Goal: Use online tool/utility: Utilize a website feature to perform a specific function

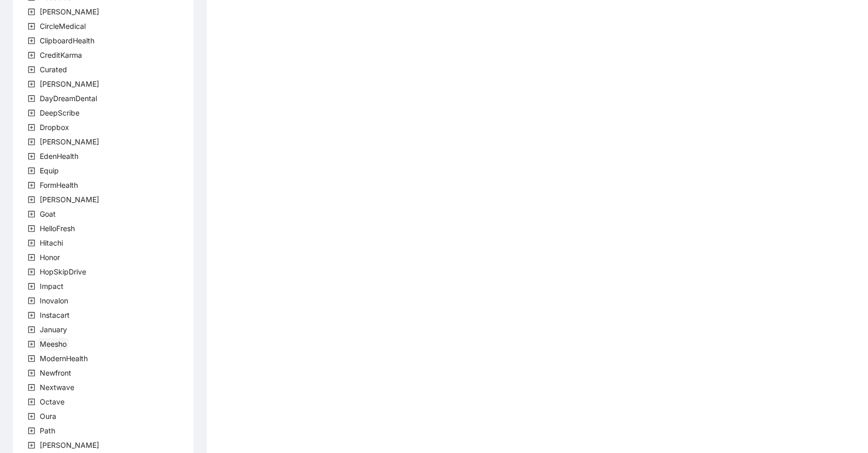
scroll to position [215, 0]
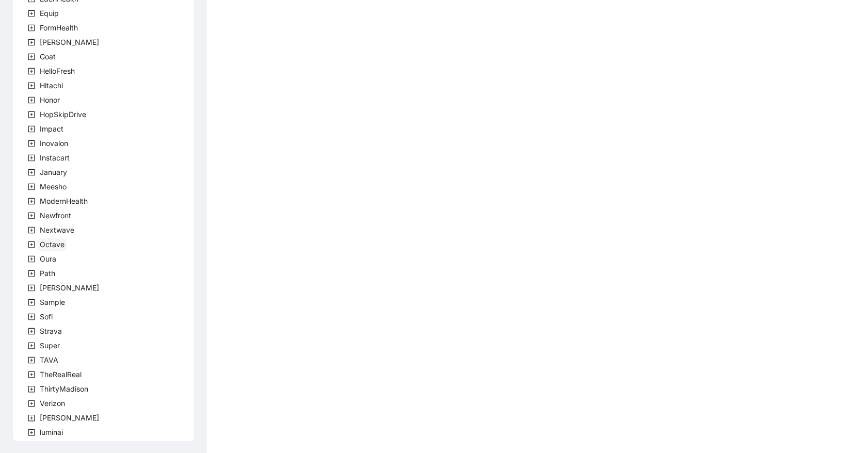
click at [46, 246] on span "Octave" at bounding box center [52, 244] width 25 height 9
click at [52, 256] on span "team" at bounding box center [60, 258] width 17 height 9
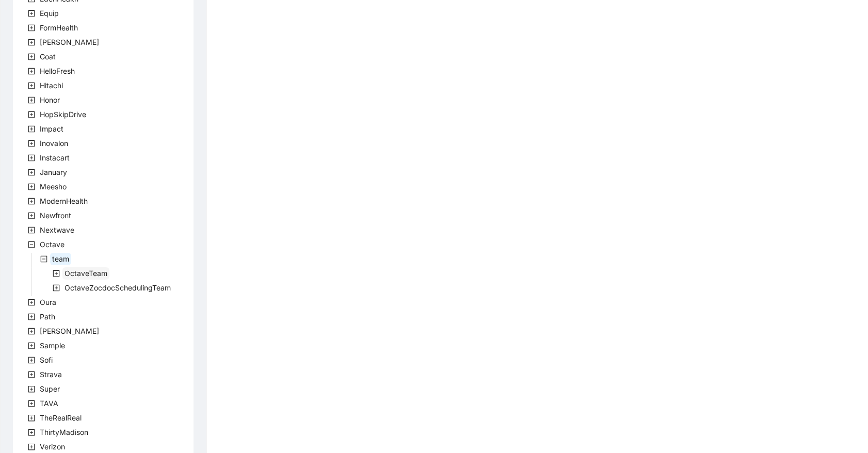
click at [73, 275] on span "OctaveTeam" at bounding box center [85, 273] width 43 height 9
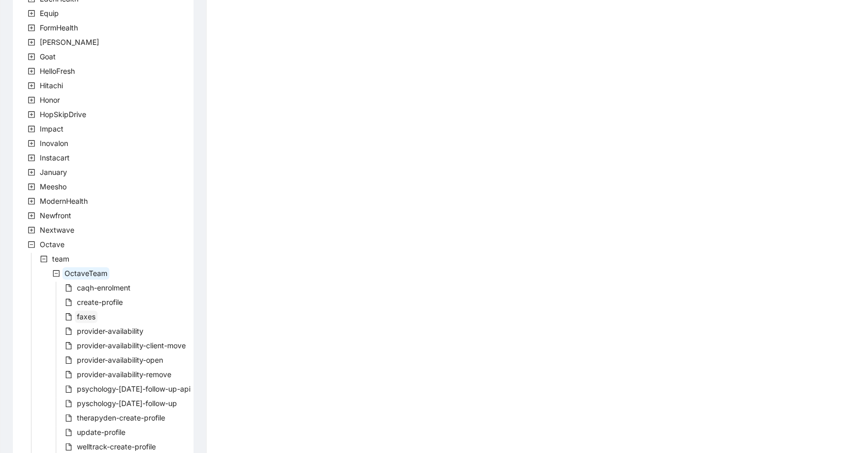
click at [83, 316] on span "faxes" at bounding box center [86, 316] width 19 height 9
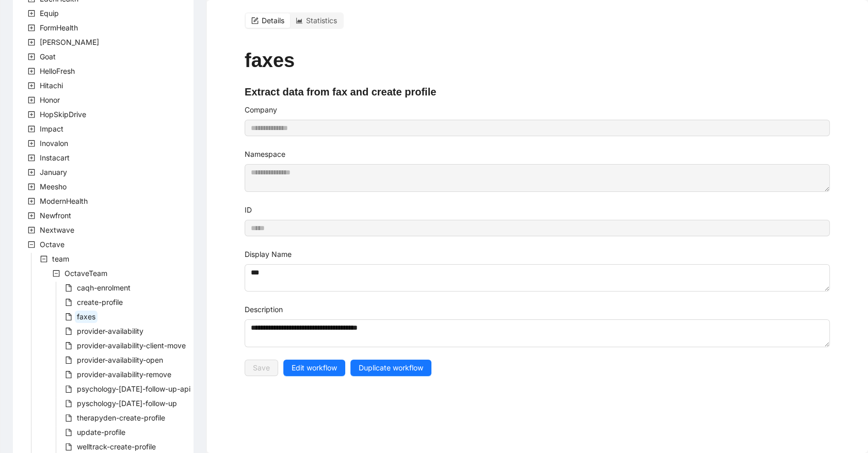
click at [303, 377] on div "**********" at bounding box center [537, 213] width 610 height 427
click at [303, 373] on span "Edit workflow" at bounding box center [314, 367] width 45 height 11
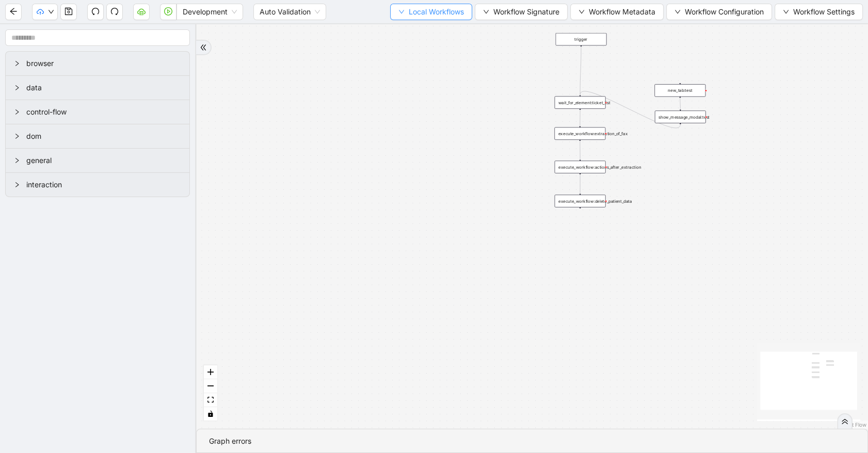
click at [427, 15] on span "Local Workflows" at bounding box center [436, 11] width 55 height 11
click at [433, 28] on span "Select" at bounding box center [426, 31] width 67 height 11
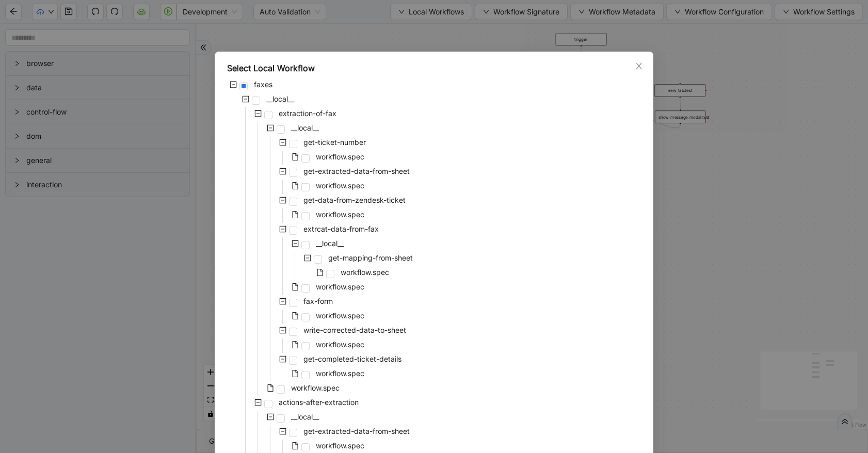
click at [254, 112] on icon "minus-square" at bounding box center [257, 113] width 7 height 7
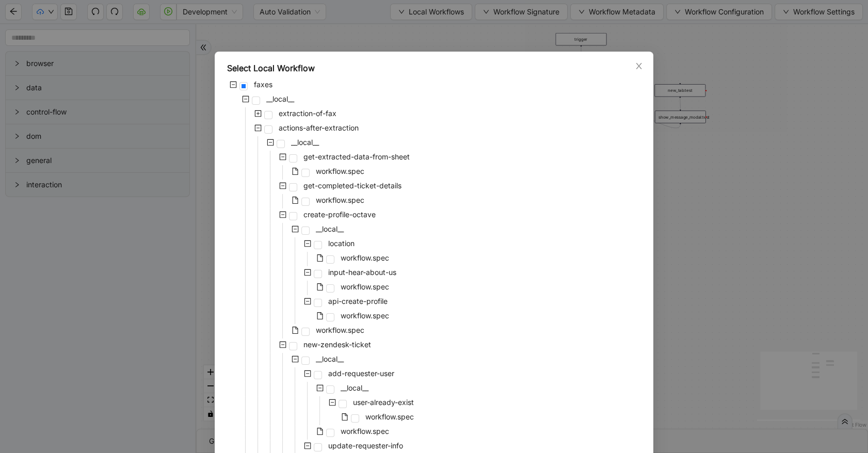
click at [256, 128] on icon "minus-square" at bounding box center [257, 128] width 3 height 1
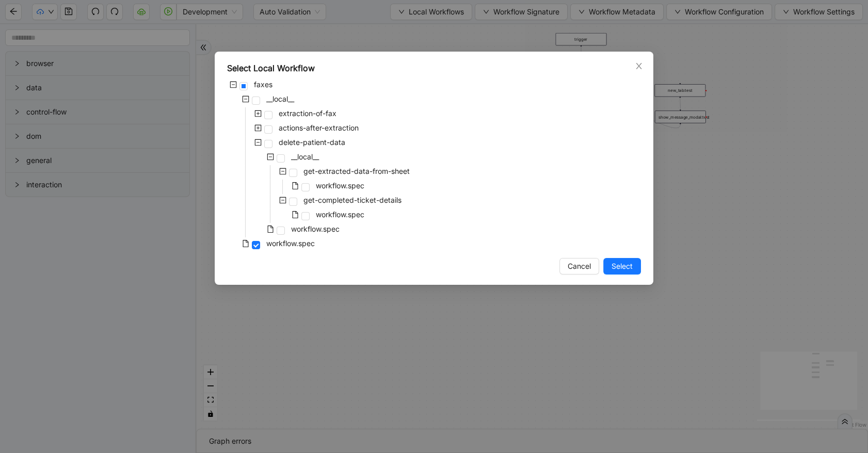
click at [256, 128] on icon "plus-square" at bounding box center [257, 127] width 7 height 7
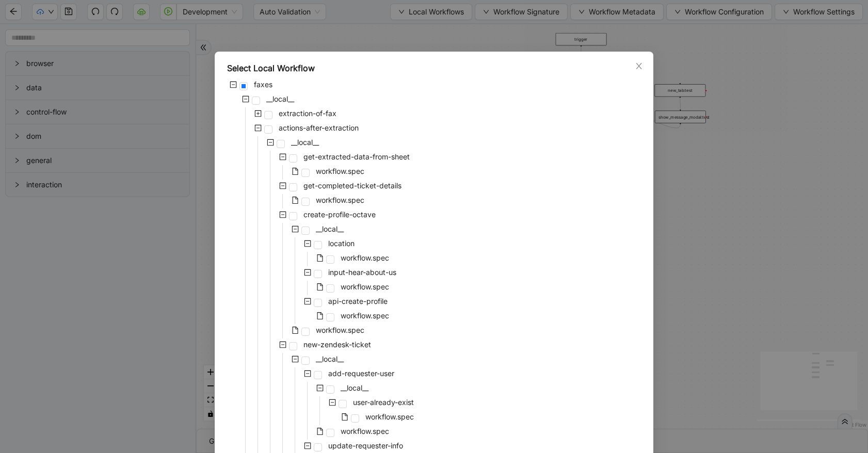
click at [267, 143] on icon "minus-square" at bounding box center [270, 142] width 7 height 7
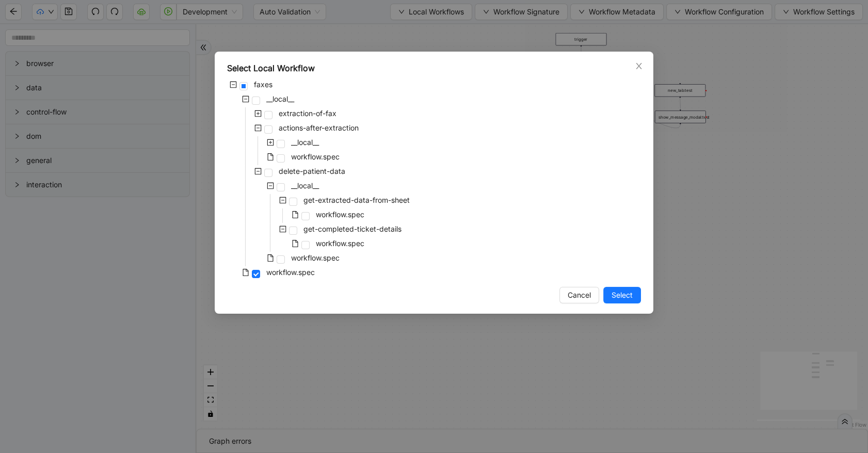
click at [268, 143] on icon "plus-square" at bounding box center [270, 142] width 7 height 7
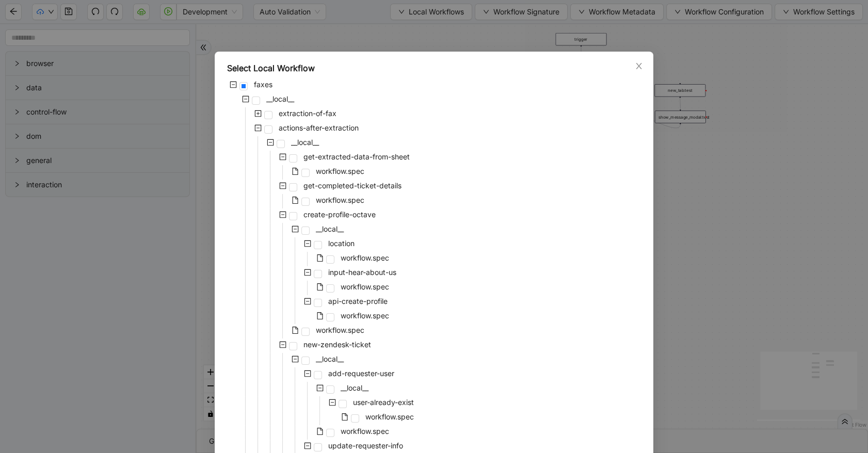
click at [279, 156] on icon "minus-square" at bounding box center [282, 156] width 7 height 7
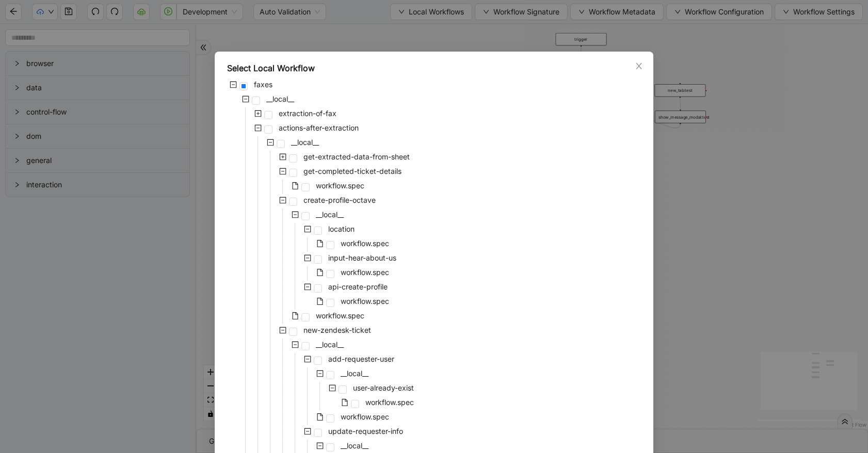
click at [280, 171] on icon "minus-square" at bounding box center [282, 171] width 7 height 7
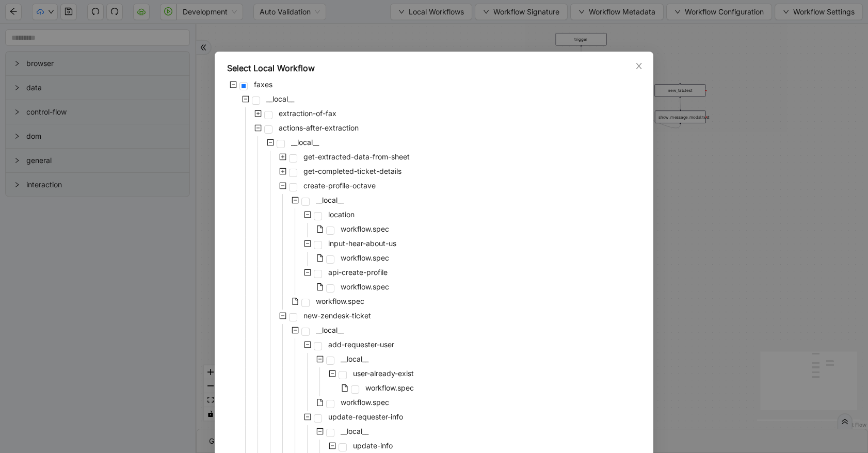
click at [280, 186] on icon "minus-square" at bounding box center [282, 185] width 7 height 7
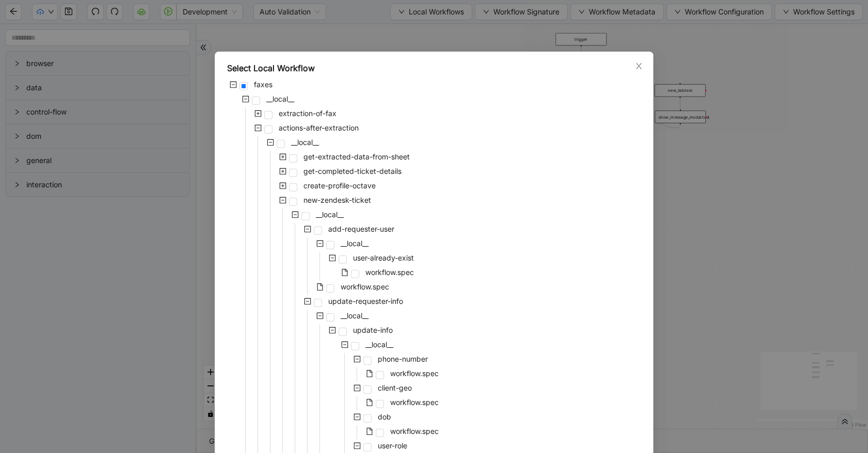
click at [279, 201] on icon "minus-square" at bounding box center [282, 200] width 7 height 7
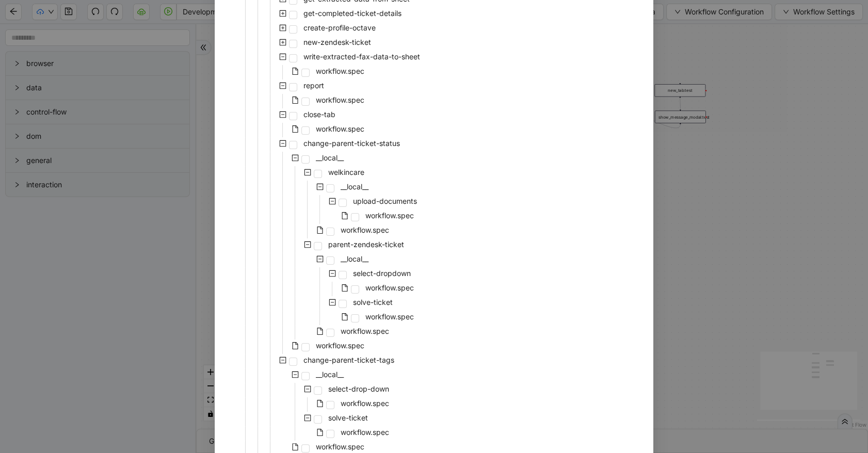
scroll to position [281, 0]
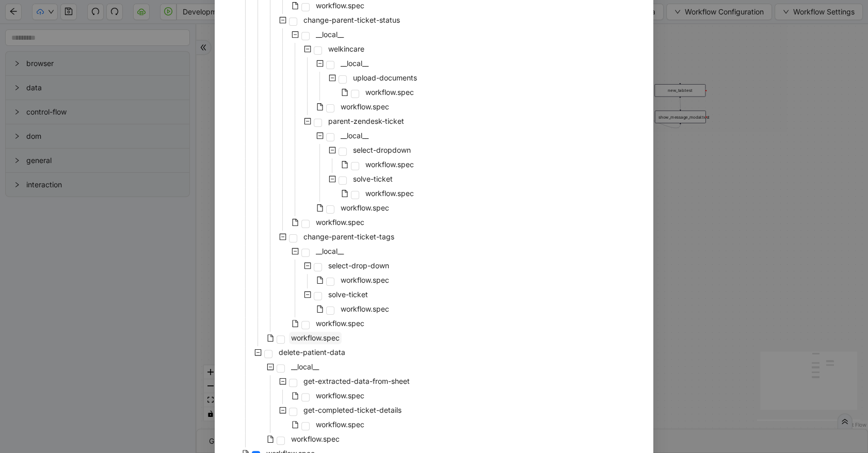
click at [311, 336] on span "workflow.spec" at bounding box center [315, 337] width 49 height 9
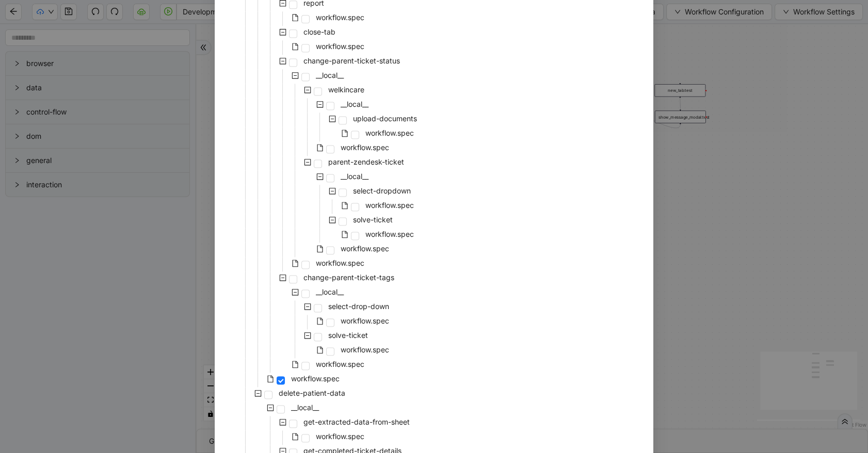
scroll to position [1852, 0]
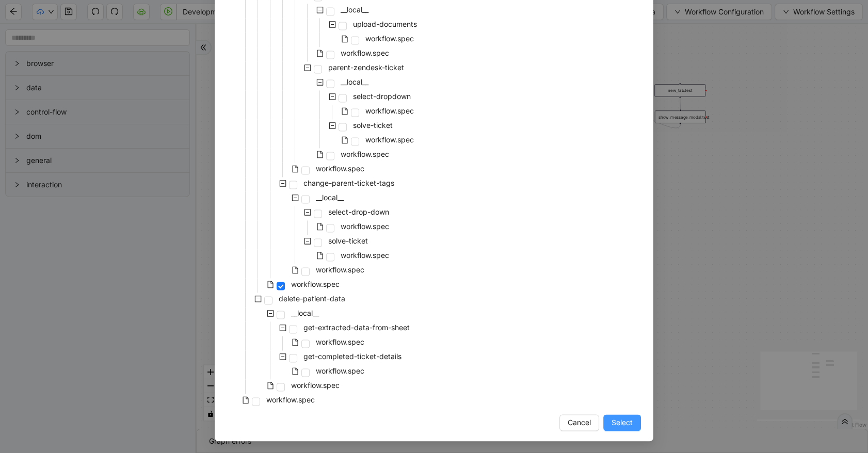
click at [612, 427] on span "Select" at bounding box center [621, 422] width 21 height 11
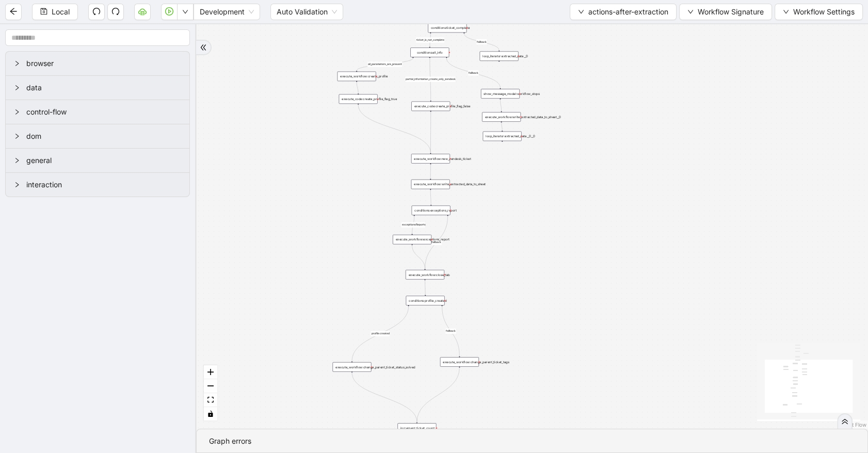
drag, startPoint x: 399, startPoint y: 322, endPoint x: 279, endPoint y: 207, distance: 167.1
click at [279, 212] on div "partial_information_create_only_zendesk ticket_is_not_complete exceptionsReport…" at bounding box center [532, 226] width 672 height 405
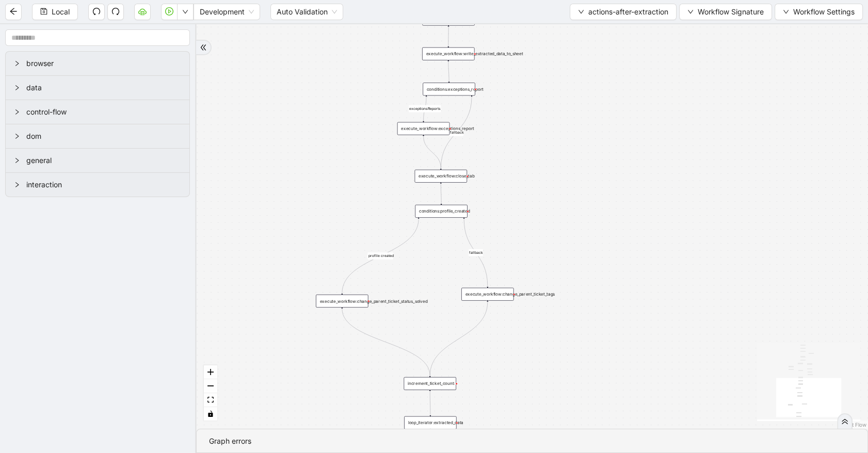
drag, startPoint x: 347, startPoint y: 289, endPoint x: 370, endPoint y: 202, distance: 89.6
click at [370, 202] on div "partial_information_create_only_zendesk ticket_is_not_complete exceptionsReport…" at bounding box center [532, 226] width 672 height 405
click at [428, 130] on div "execute_workflow:exceptions_report" at bounding box center [423, 128] width 52 height 13
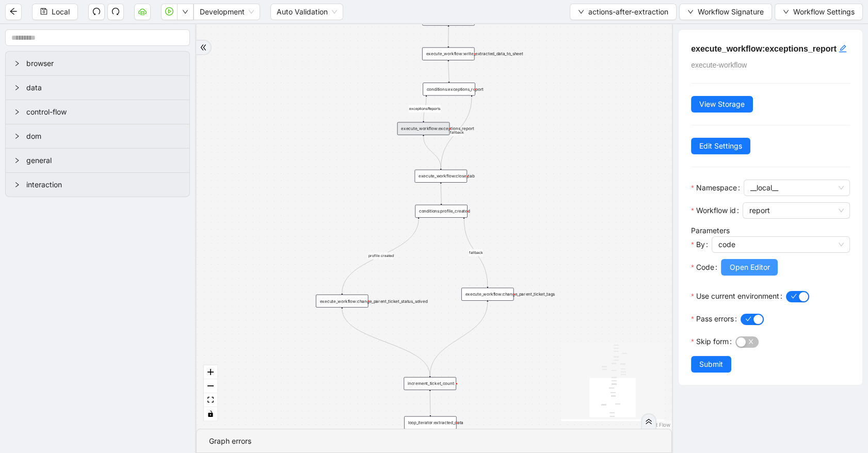
click at [732, 272] on button "Open Editor" at bounding box center [749, 267] width 57 height 17
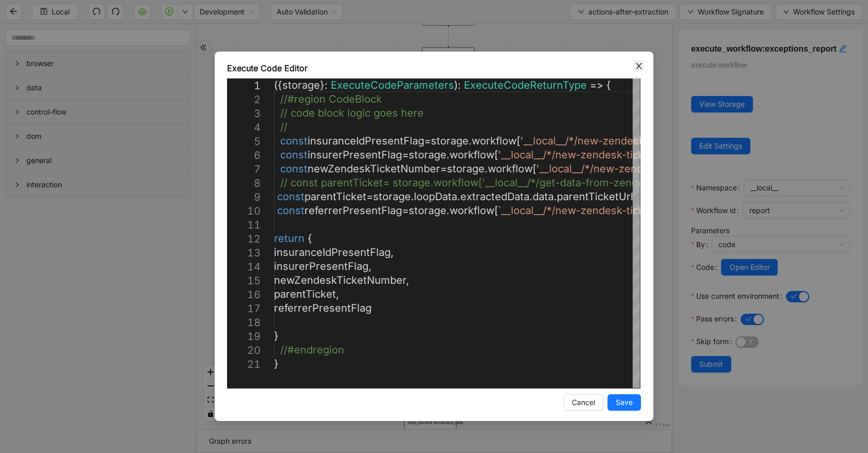
click at [638, 67] on icon "close" at bounding box center [639, 66] width 8 height 8
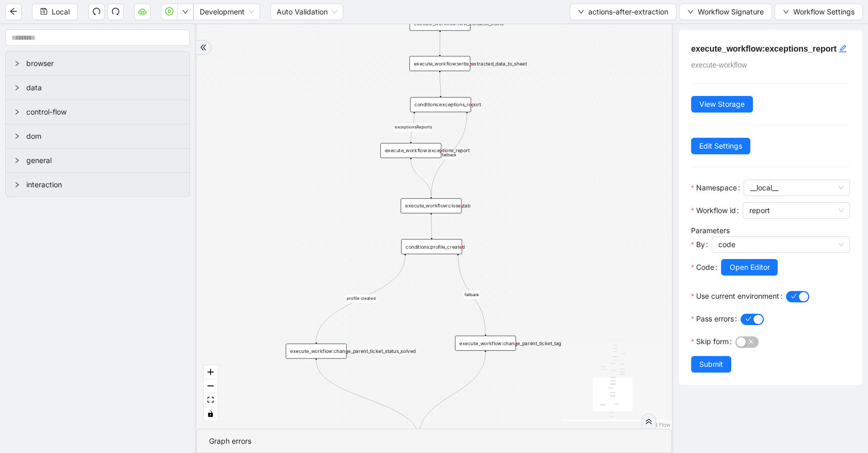
click at [461, 106] on div "conditions:exceptions_report" at bounding box center [440, 104] width 61 height 15
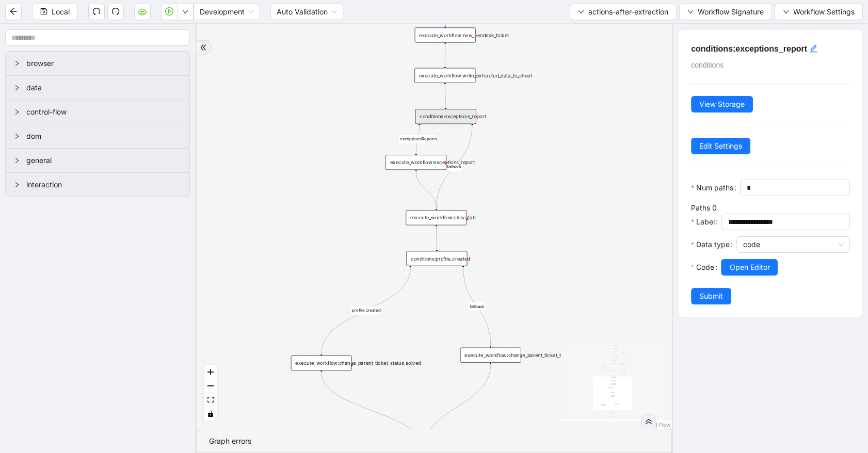
drag, startPoint x: 495, startPoint y: 100, endPoint x: 500, endPoint y: 111, distance: 12.9
click at [500, 111] on div "partial_information_create_only_zendesk ticket_is_not_complete exceptionsReport…" at bounding box center [434, 226] width 476 height 405
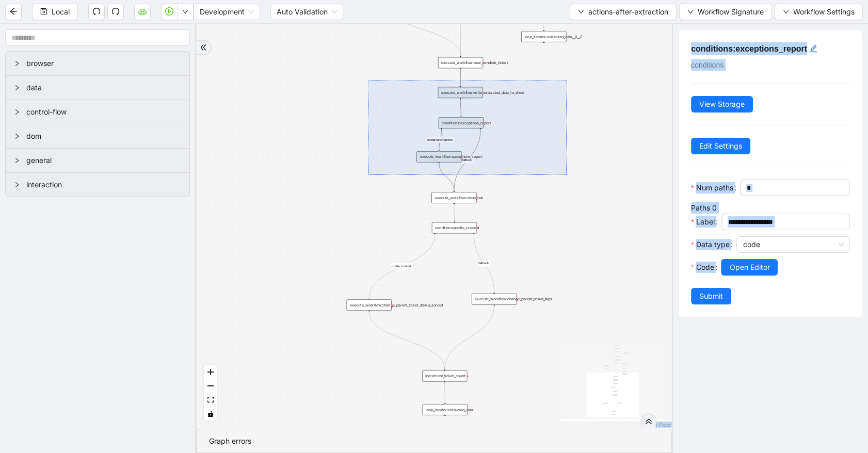
drag, startPoint x: 368, startPoint y: 80, endPoint x: 567, endPoint y: 175, distance: 220.0
click at [567, 175] on div "partial_information_create_only_zendesk ticket_is_not_complete exceptionsReport…" at bounding box center [434, 226] width 476 height 405
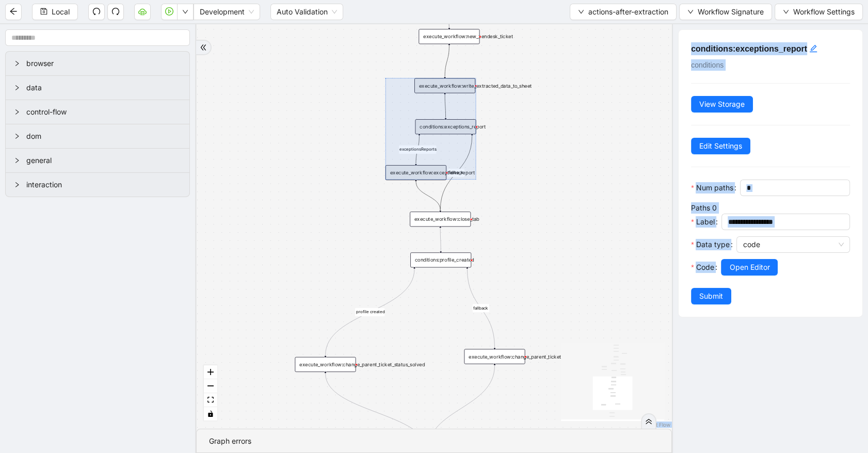
drag, startPoint x: 457, startPoint y: 130, endPoint x: 453, endPoint y: 138, distance: 9.7
click at [453, 138] on div at bounding box center [430, 129] width 91 height 102
click at [523, 142] on div "partial_information_create_only_zendesk ticket_is_not_complete exceptionsReport…" at bounding box center [434, 226] width 476 height 405
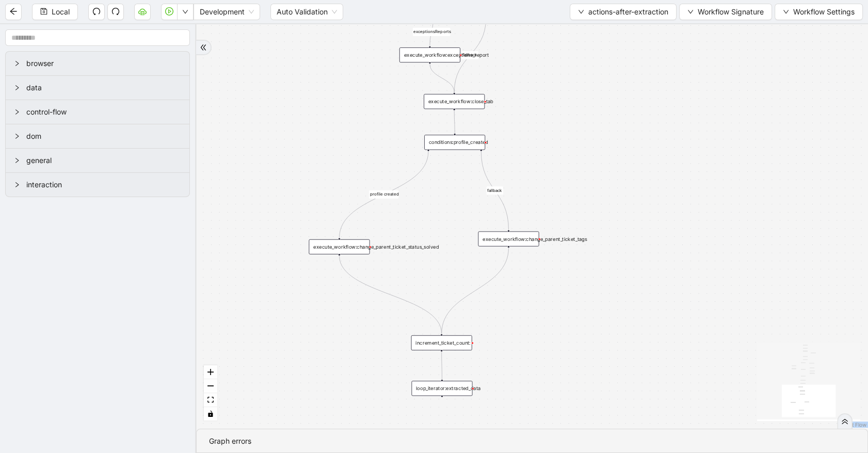
drag, startPoint x: 545, startPoint y: 216, endPoint x: 561, endPoint y: 118, distance: 98.8
click at [561, 118] on div "partial_information_create_only_zendesk ticket_is_not_complete exceptionsReport…" at bounding box center [532, 226] width 672 height 405
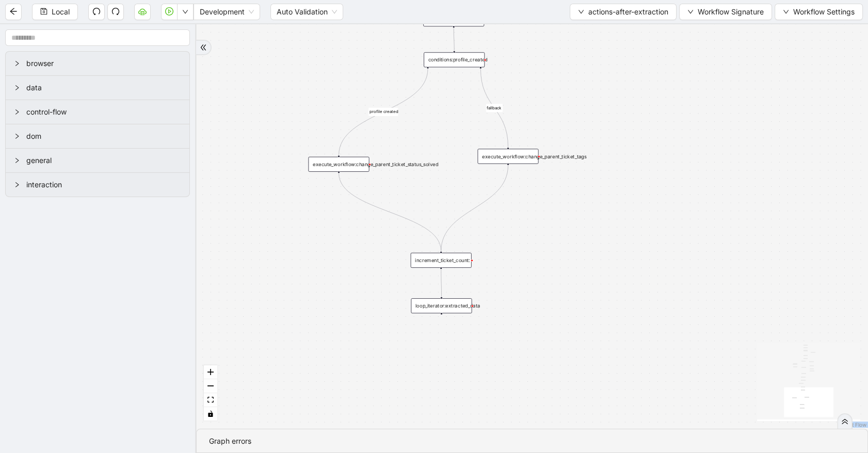
drag, startPoint x: 514, startPoint y: 343, endPoint x: 511, endPoint y: 251, distance: 91.9
click at [513, 255] on div "partial_information_create_only_zendesk ticket_is_not_complete exceptionsReport…" at bounding box center [532, 226] width 672 height 405
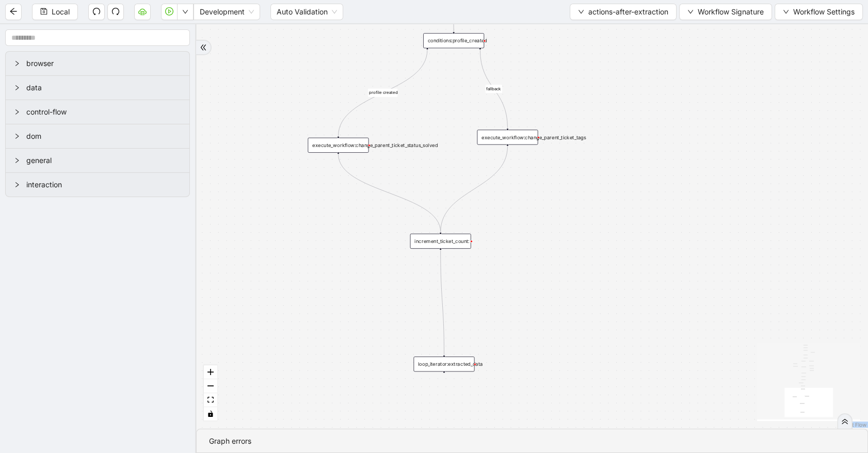
drag, startPoint x: 457, startPoint y: 287, endPoint x: 449, endPoint y: 257, distance: 30.5
click at [460, 362] on div "loop_iterator:extracted_data" at bounding box center [443, 364] width 61 height 15
drag, startPoint x: 449, startPoint y: 261, endPoint x: 451, endPoint y: 307, distance: 45.9
click at [451, 307] on div "increment_ticket_count:" at bounding box center [443, 309] width 61 height 15
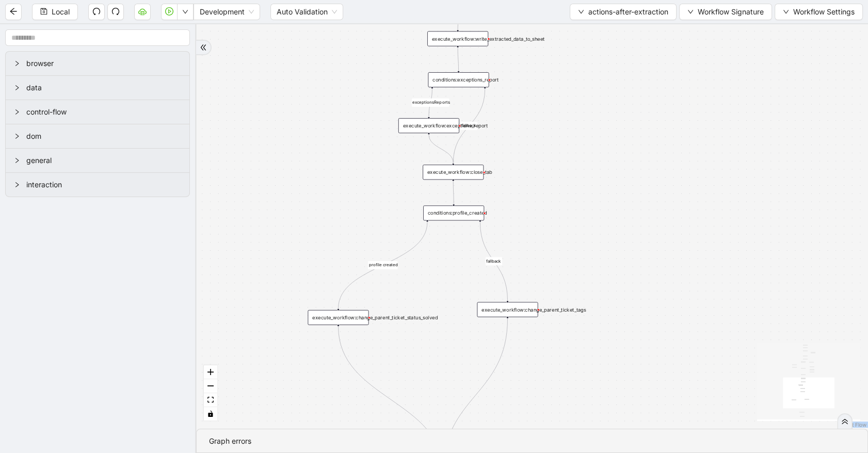
drag, startPoint x: 577, startPoint y: 154, endPoint x: 577, endPoint y: 330, distance: 175.9
click at [577, 330] on div "partial_information_create_only_zendesk ticket_is_not_complete exceptionsReport…" at bounding box center [532, 226] width 672 height 405
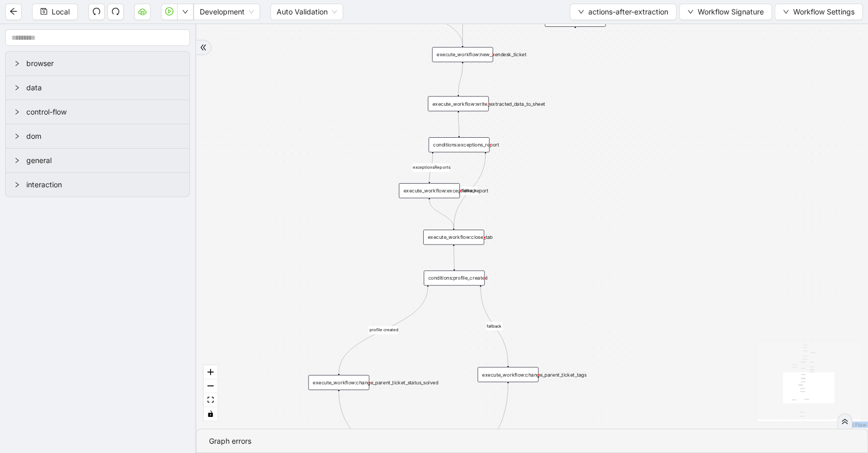
drag, startPoint x: 578, startPoint y: 169, endPoint x: 578, endPoint y: 230, distance: 61.4
click at [578, 230] on div "partial_information_create_only_zendesk ticket_is_not_complete exceptionsReport…" at bounding box center [532, 226] width 672 height 405
drag, startPoint x: 475, startPoint y: 100, endPoint x: 426, endPoint y: 132, distance: 58.3
click at [325, 103] on div "execute_workflow:write_extracted_data_to_sheet" at bounding box center [308, 106] width 61 height 15
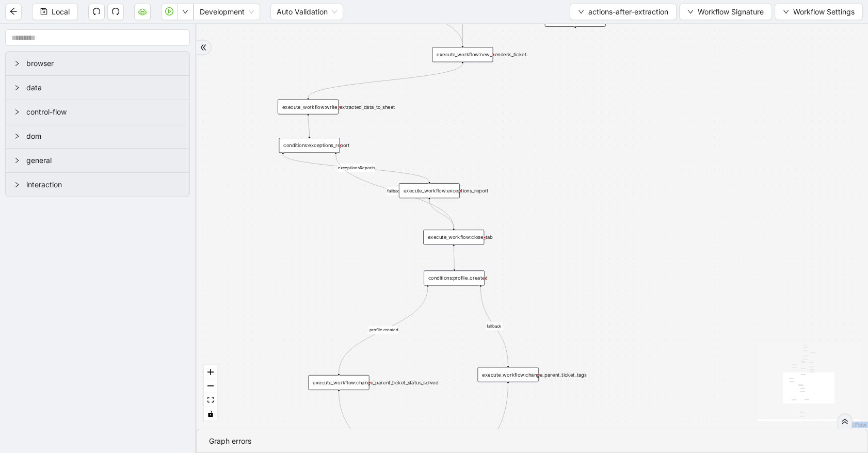
drag, startPoint x: 454, startPoint y: 143, endPoint x: 304, endPoint y: 143, distance: 149.6
click at [304, 143] on div "conditions:exceptions_report" at bounding box center [309, 145] width 61 height 15
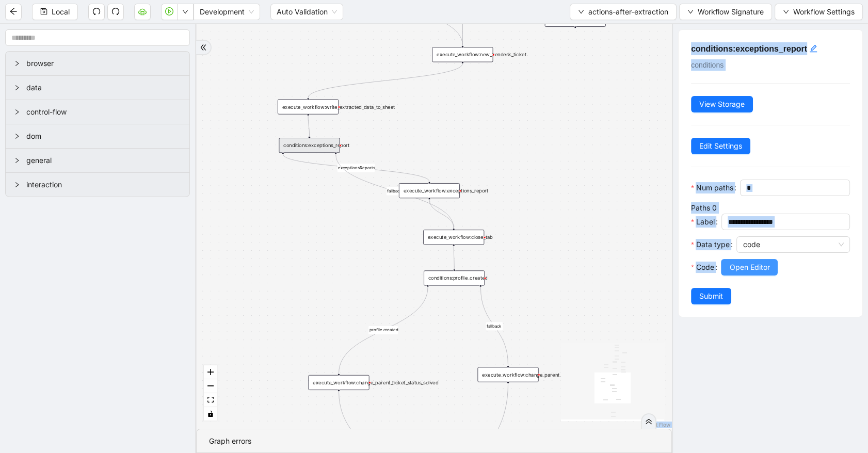
click at [759, 273] on span "Open Editor" at bounding box center [749, 267] width 40 height 11
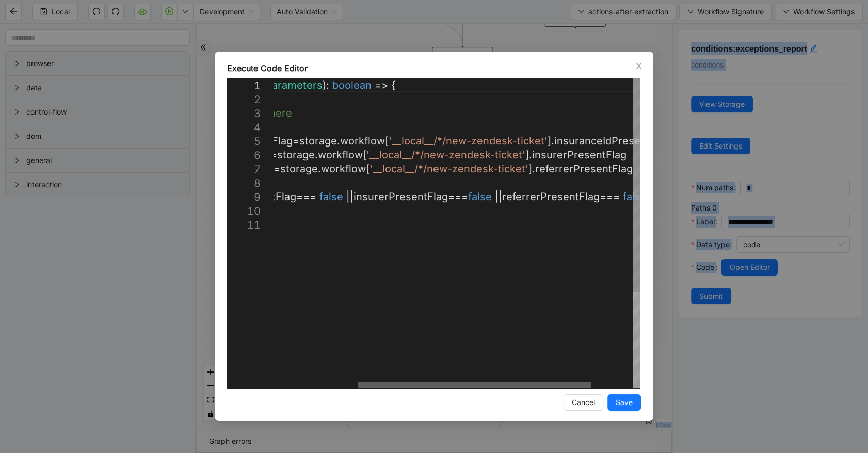
click at [541, 388] on div at bounding box center [474, 385] width 233 height 6
click at [637, 67] on icon "close" at bounding box center [639, 66] width 8 height 8
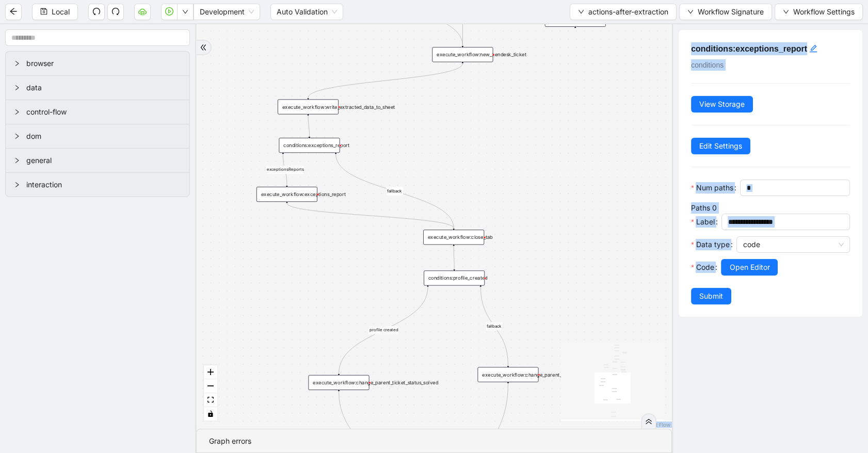
drag, startPoint x: 415, startPoint y: 191, endPoint x: 272, endPoint y: 195, distance: 142.5
click at [272, 195] on div "execute_workflow:exceptions_report" at bounding box center [286, 194] width 61 height 15
drag, startPoint x: 459, startPoint y: 236, endPoint x: 308, endPoint y: 239, distance: 151.7
click at [308, 239] on div "execute_workflow:close_tab" at bounding box center [301, 239] width 61 height 15
drag, startPoint x: 462, startPoint y: 63, endPoint x: 450, endPoint y: 274, distance: 211.4
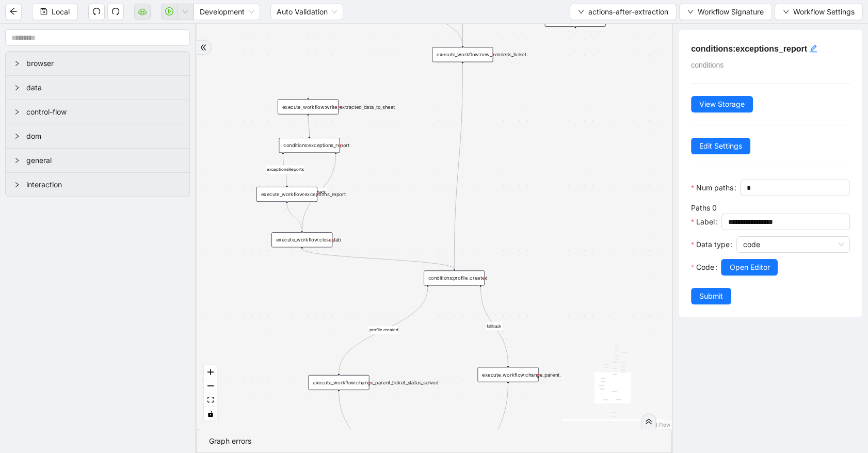
click at [395, 262] on icon "Edge from execute_workflow:close_tab to conditions:profile_created" at bounding box center [378, 259] width 152 height 20
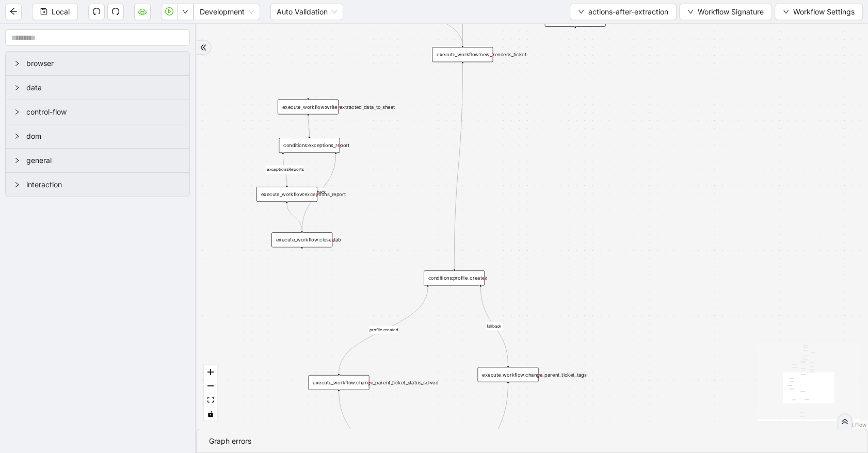
click at [321, 241] on div "execute_workflow:close_tab" at bounding box center [301, 239] width 61 height 15
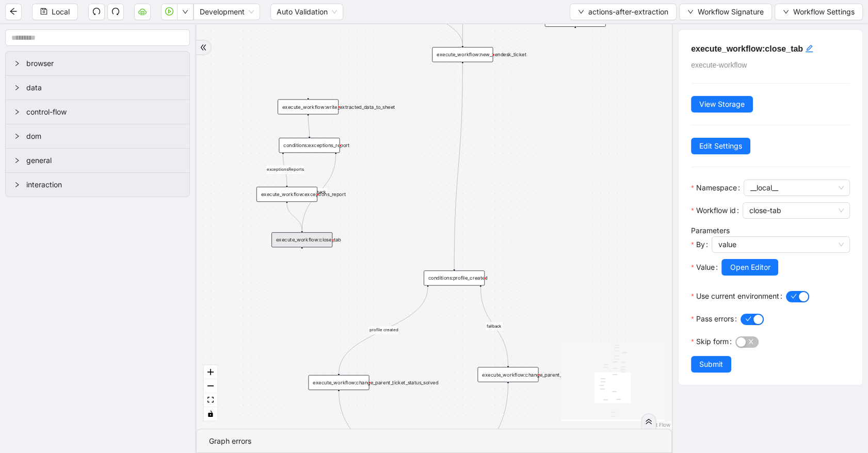
click at [494, 148] on div "partial_information_create_only_zendesk ticket_is_not_complete exceptionsReport…" at bounding box center [434, 226] width 476 height 405
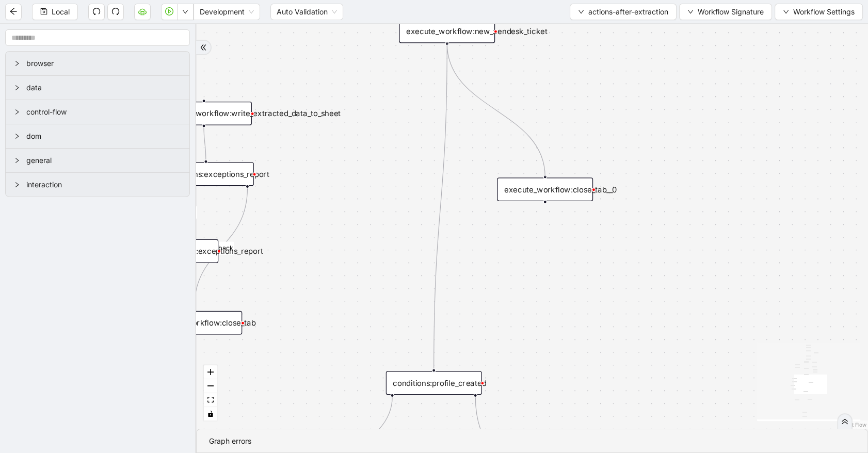
drag, startPoint x: 445, startPoint y: 36, endPoint x: 545, endPoint y: 177, distance: 172.8
drag, startPoint x: 529, startPoint y: 193, endPoint x: 433, endPoint y: 108, distance: 128.3
click at [433, 108] on div "execute_workflow:close_tab__0" at bounding box center [448, 105] width 96 height 24
drag, startPoint x: 448, startPoint y: 118, endPoint x: 433, endPoint y: 378, distance: 260.5
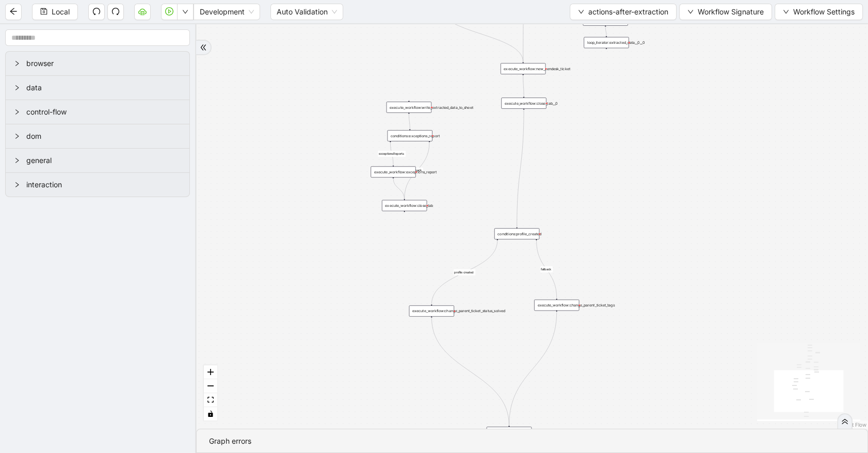
drag, startPoint x: 388, startPoint y: 245, endPoint x: 481, endPoint y: 164, distance: 123.7
click at [481, 164] on div "partial_information_create_only_zendesk ticket_is_not_complete exceptionsReport…" at bounding box center [532, 226] width 672 height 405
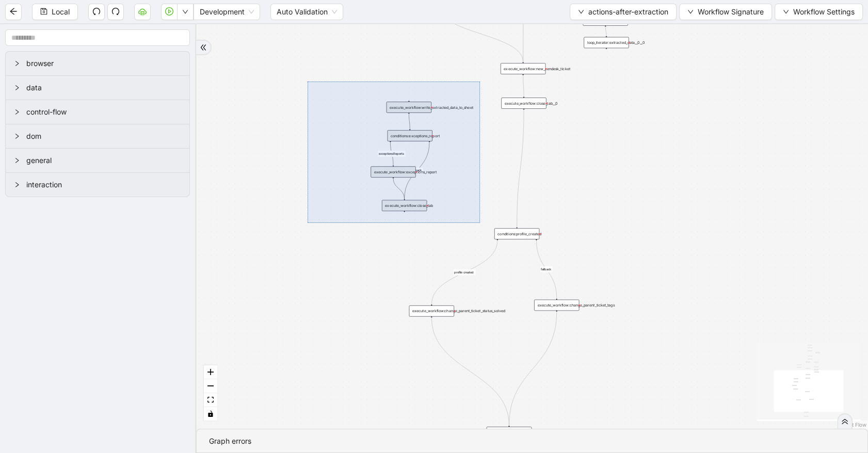
drag, startPoint x: 308, startPoint y: 82, endPoint x: 439, endPoint y: 195, distance: 173.8
click at [479, 222] on div "partial_information_create_only_zendesk ticket_is_not_complete exceptionsReport…" at bounding box center [532, 226] width 672 height 405
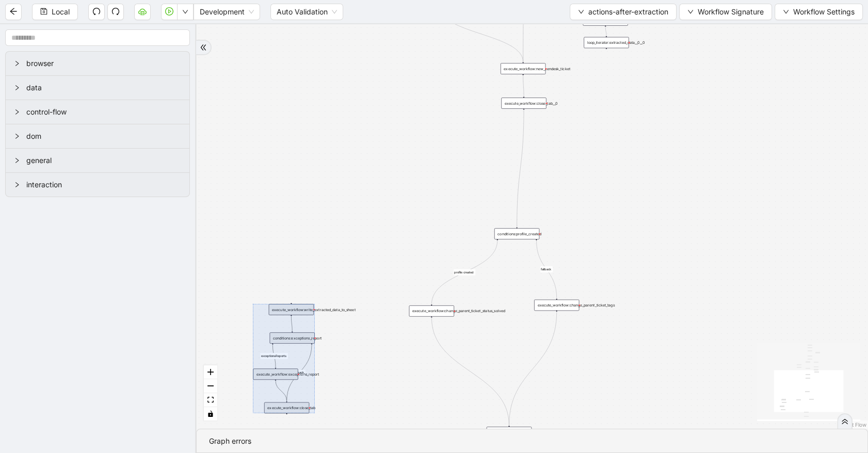
drag, startPoint x: 406, startPoint y: 147, endPoint x: 293, endPoint y: 354, distance: 235.8
click at [293, 354] on div at bounding box center [283, 358] width 61 height 109
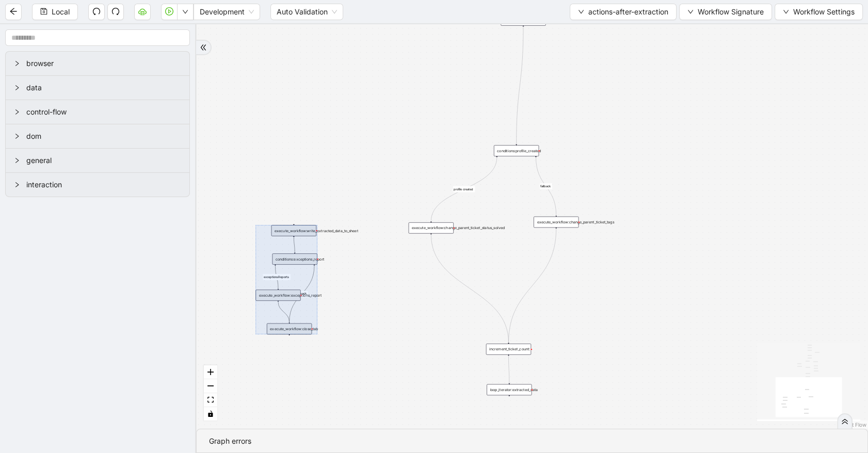
drag, startPoint x: 322, startPoint y: 235, endPoint x: 449, endPoint y: 155, distance: 150.2
click at [329, 152] on div "partial_information_create_only_zendesk ticket_is_not_complete exceptionsReport…" at bounding box center [532, 226] width 672 height 405
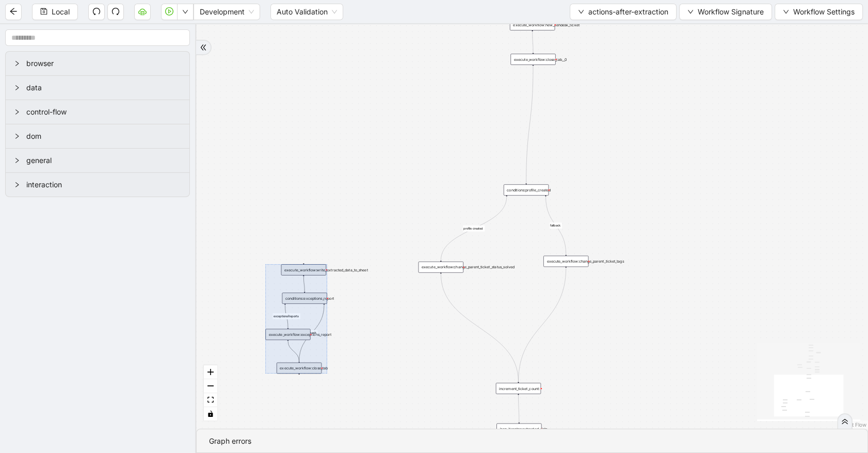
drag, startPoint x: 587, startPoint y: 157, endPoint x: 568, endPoint y: 195, distance: 42.2
click at [578, 191] on div "partial_information_create_only_zendesk ticket_is_not_complete exceptionsReport…" at bounding box center [532, 226] width 672 height 405
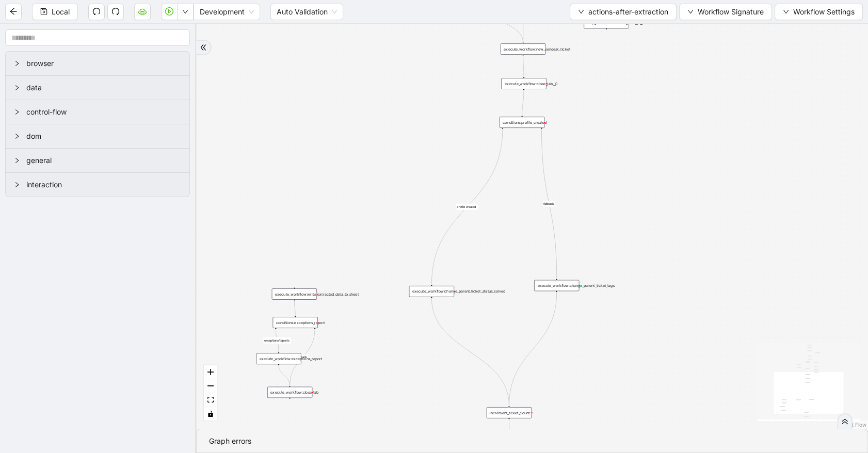
drag, startPoint x: 522, startPoint y: 214, endPoint x: 527, endPoint y: 122, distance: 92.0
click at [527, 122] on div "conditions:profile_created" at bounding box center [521, 122] width 45 height 11
drag, startPoint x: 444, startPoint y: 289, endPoint x: 483, endPoint y: 173, distance: 122.1
click at [483, 173] on div "execute_workflow:change_parent_ticket_status_solved" at bounding box center [470, 175] width 45 height 11
drag, startPoint x: 566, startPoint y: 286, endPoint x: 563, endPoint y: 203, distance: 83.1
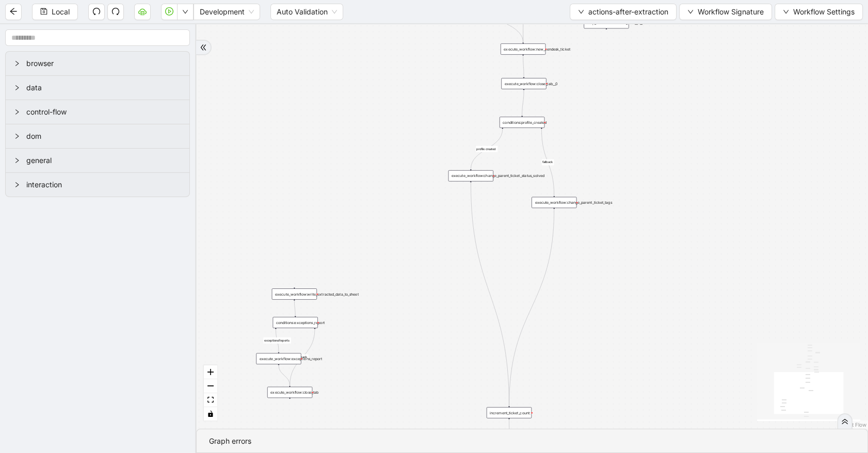
click at [563, 203] on div "execute_workflow:change_parent_ticket_tags" at bounding box center [553, 202] width 45 height 11
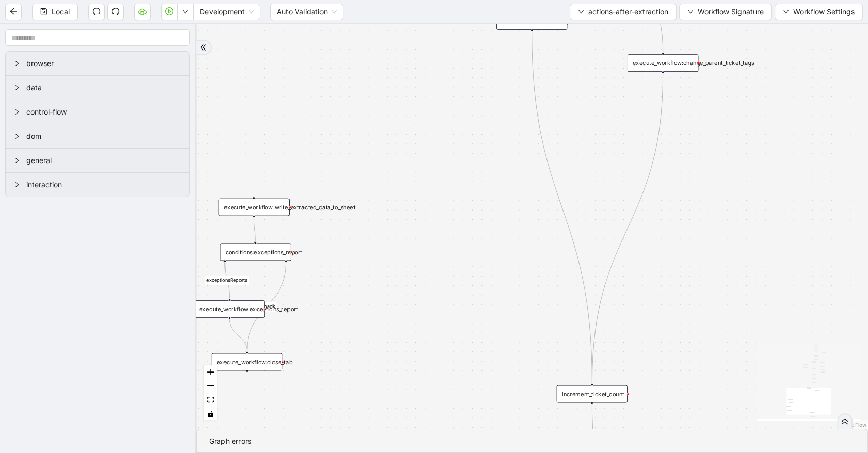
drag, startPoint x: 637, startPoint y: 299, endPoint x: 735, endPoint y: 111, distance: 211.6
click at [735, 111] on div "partial_information_create_only_zendesk ticket_is_not_complete exceptionsReport…" at bounding box center [532, 226] width 672 height 405
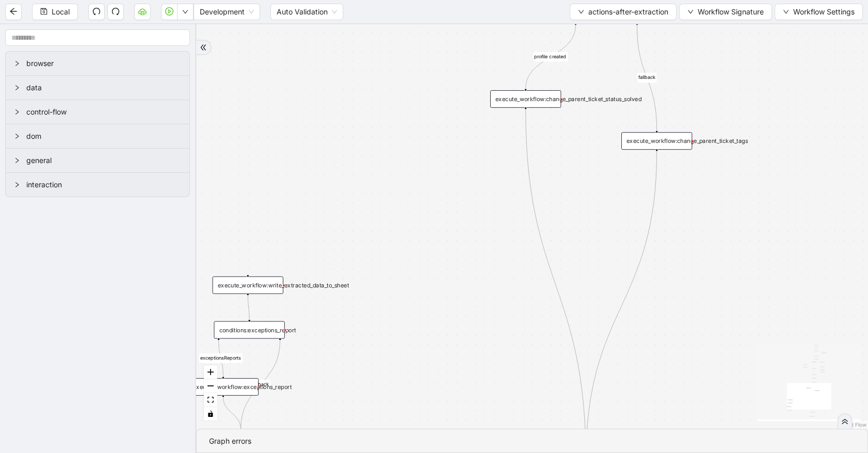
drag, startPoint x: 708, startPoint y: 253, endPoint x: 702, endPoint y: 341, distance: 88.0
click at [702, 341] on div "partial_information_create_only_zendesk ticket_is_not_complete exceptionsReport…" at bounding box center [532, 226] width 672 height 405
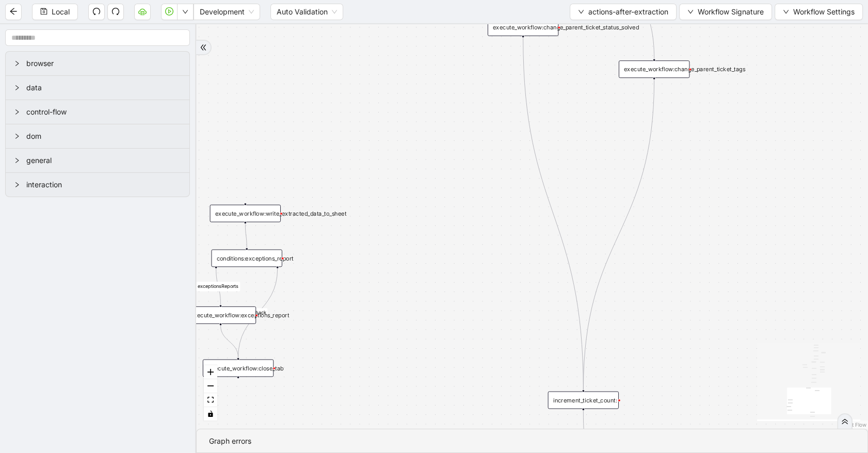
drag, startPoint x: 678, startPoint y: 313, endPoint x: 675, endPoint y: 236, distance: 76.4
click at [675, 236] on div "partial_information_create_only_zendesk ticket_is_not_complete exceptionsReport…" at bounding box center [532, 226] width 672 height 405
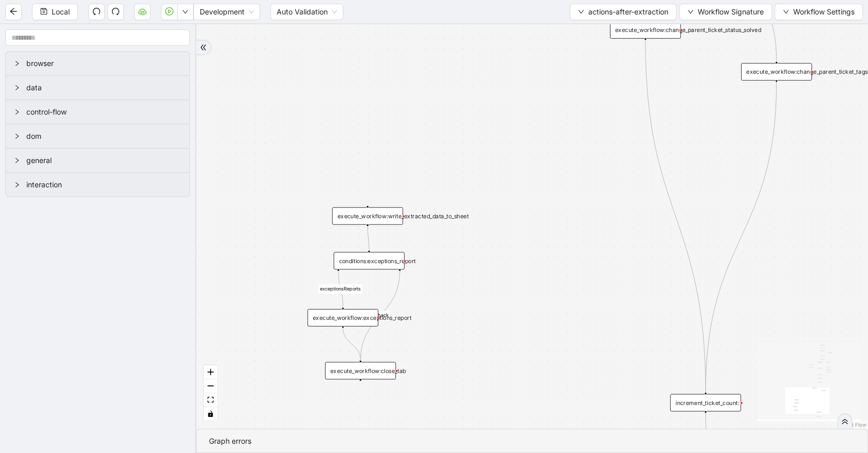
drag, startPoint x: 487, startPoint y: 269, endPoint x: 555, endPoint y: 268, distance: 68.1
click at [555, 268] on div "partial_information_create_only_zendesk ticket_is_not_complete exceptionsReport…" at bounding box center [532, 226] width 672 height 405
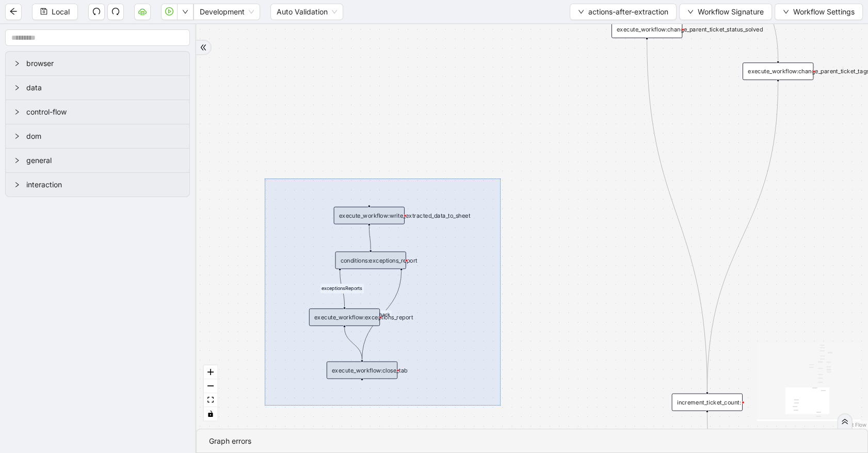
drag, startPoint x: 265, startPoint y: 179, endPoint x: 501, endPoint y: 406, distance: 328.1
click at [501, 406] on div "partial_information_create_only_zendesk ticket_is_not_complete exceptionsReport…" at bounding box center [532, 226] width 672 height 405
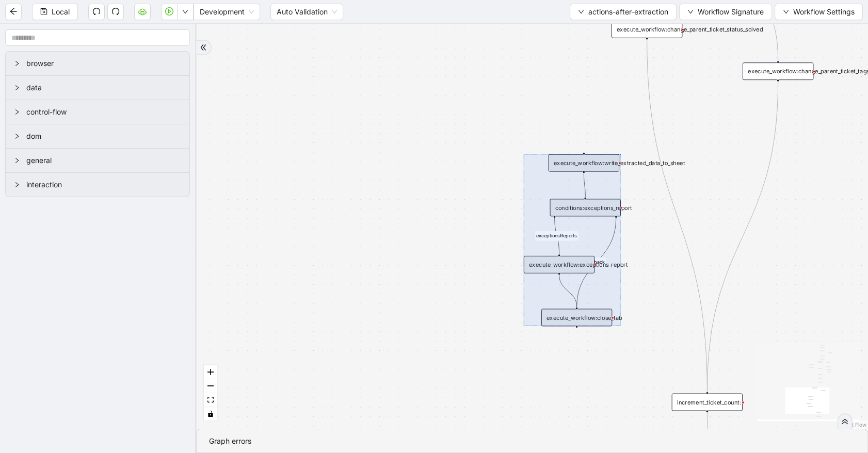
drag, startPoint x: 350, startPoint y: 316, endPoint x: 565, endPoint y: 264, distance: 221.0
click at [565, 264] on div at bounding box center [572, 240] width 97 height 172
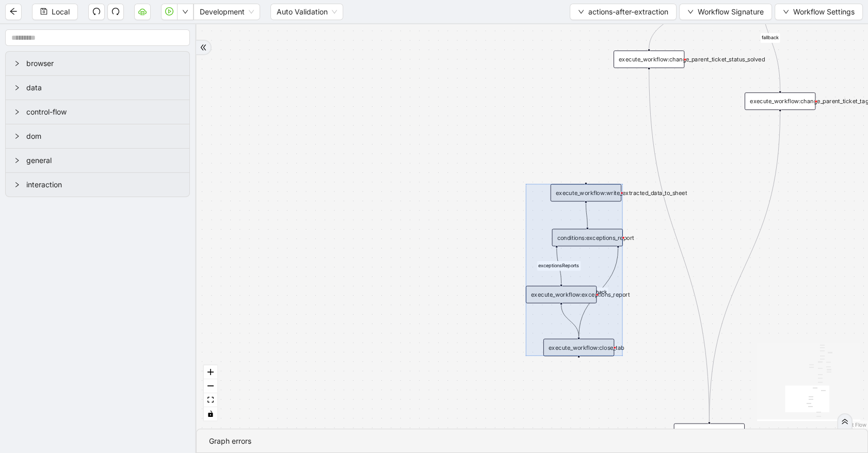
drag, startPoint x: 575, startPoint y: 91, endPoint x: 576, endPoint y: 117, distance: 26.3
click at [576, 117] on div "partial_information_create_only_zendesk ticket_is_not_complete exceptionsReport…" at bounding box center [532, 226] width 672 height 405
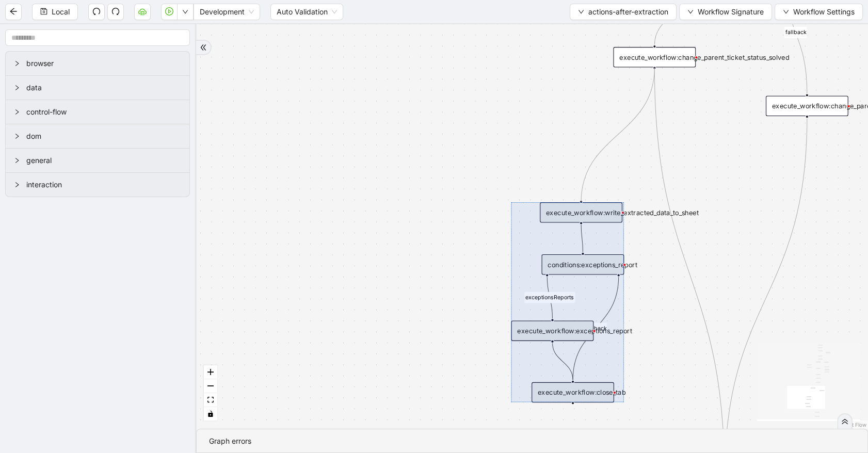
drag, startPoint x: 655, startPoint y: 68, endPoint x: 580, endPoint y: 201, distance: 152.3
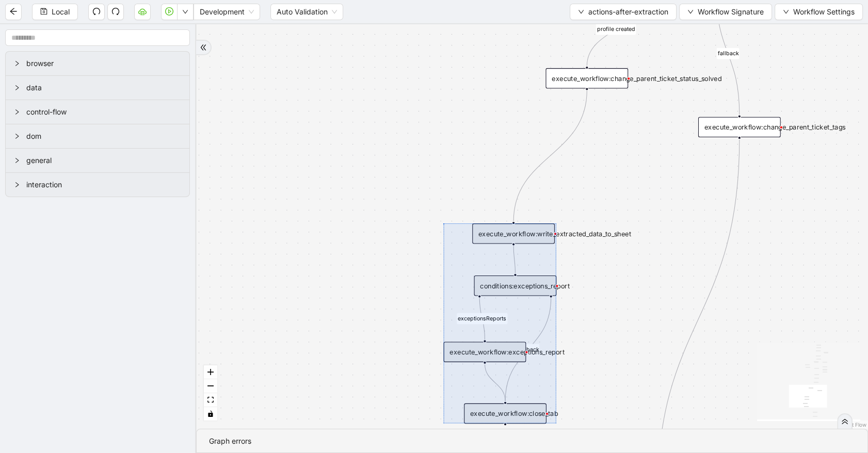
drag, startPoint x: 738, startPoint y: 195, endPoint x: 670, endPoint y: 216, distance: 70.8
click at [670, 216] on div "partial_information_create_only_zendesk ticket_is_not_complete exceptionsReport…" at bounding box center [532, 226] width 672 height 405
drag, startPoint x: 739, startPoint y: 136, endPoint x: 515, endPoint y: 223, distance: 239.8
click at [515, 223] on div "partial_information_create_only_zendesk ticket_is_not_complete exceptionsReport…" at bounding box center [532, 226] width 672 height 405
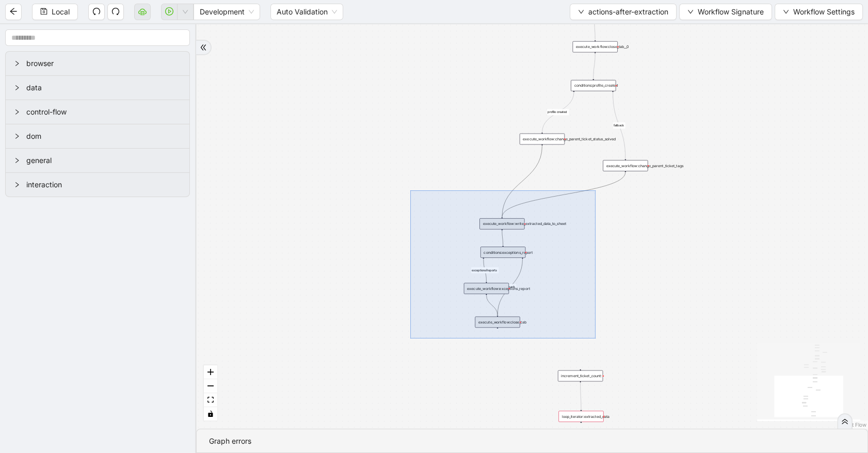
drag, startPoint x: 433, startPoint y: 190, endPoint x: 595, endPoint y: 338, distance: 219.9
click at [595, 338] on div "partial_information_create_only_zendesk ticket_is_not_complete exceptionsReport…" at bounding box center [532, 226] width 672 height 405
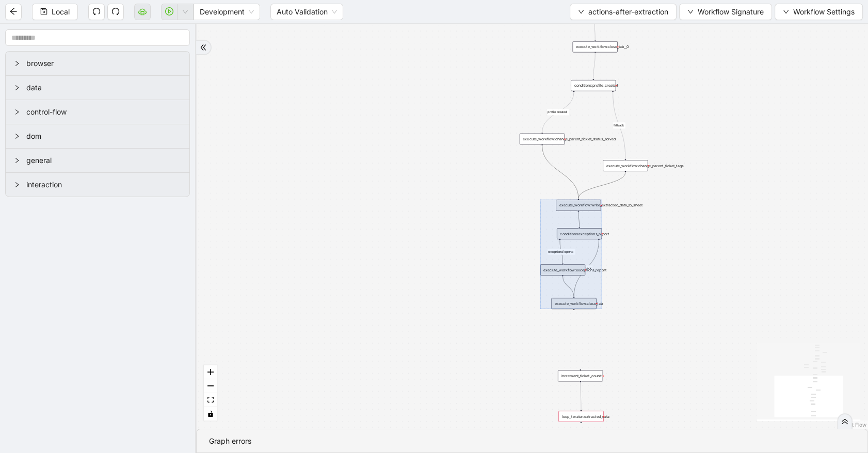
drag, startPoint x: 507, startPoint y: 281, endPoint x: 583, endPoint y: 263, distance: 78.6
click at [583, 263] on div at bounding box center [570, 254] width 61 height 109
click at [647, 266] on div "partial_information_create_only_zendesk ticket_is_not_complete exceptionsReport…" at bounding box center [532, 226] width 672 height 405
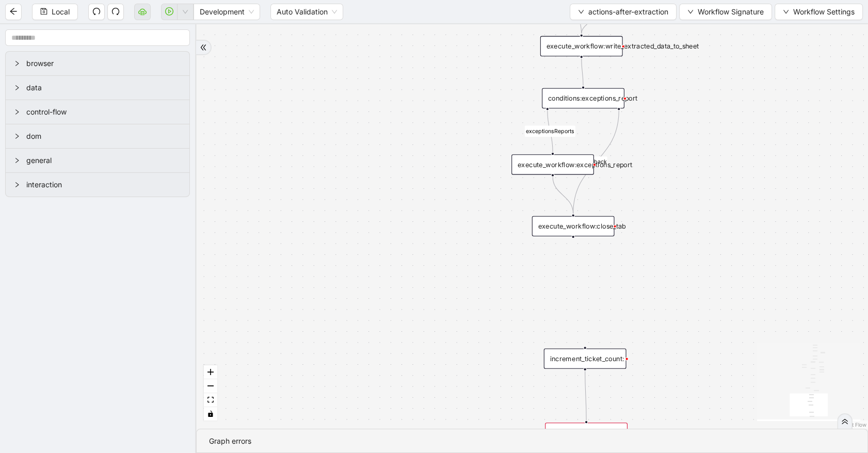
drag, startPoint x: 688, startPoint y: 314, endPoint x: 691, endPoint y: 222, distance: 91.4
click at [697, 232] on div "partial_information_create_only_zendesk ticket_is_not_complete exceptionsReport…" at bounding box center [532, 226] width 672 height 405
drag, startPoint x: 551, startPoint y: 170, endPoint x: 585, endPoint y: 343, distance: 175.6
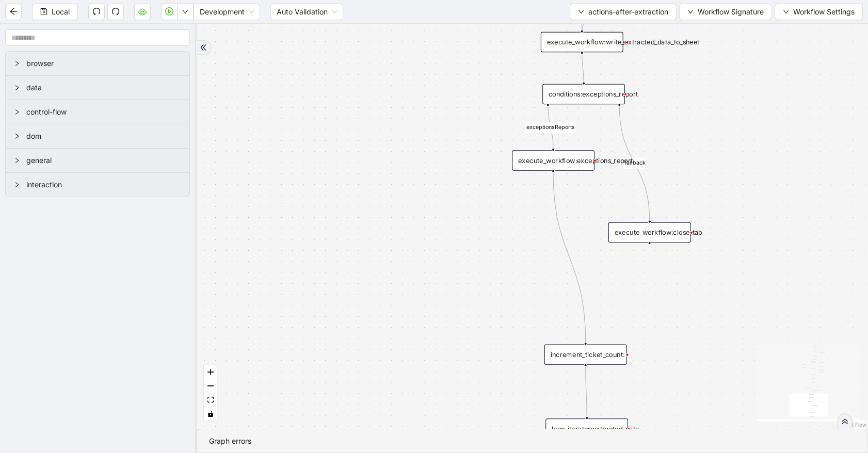
drag, startPoint x: 588, startPoint y: 217, endPoint x: 676, endPoint y: 225, distance: 88.2
click at [676, 225] on div "execute_workflow:close_tab" at bounding box center [649, 232] width 83 height 20
drag, startPoint x: 619, startPoint y: 105, endPoint x: 586, endPoint y: 343, distance: 239.7
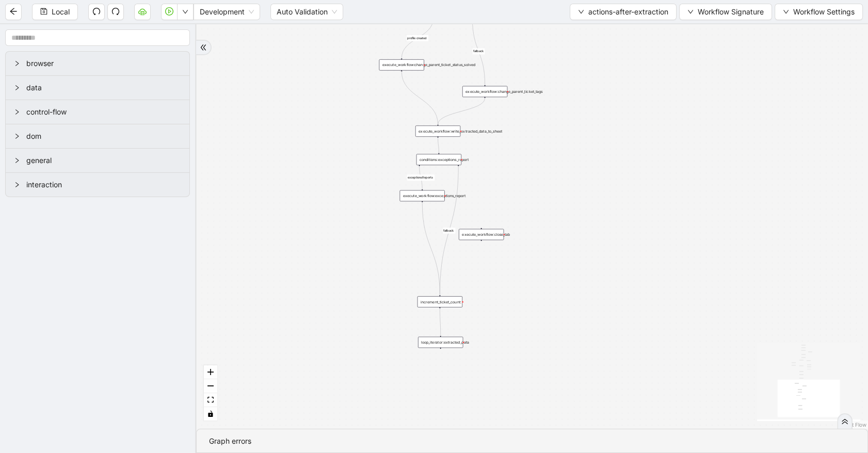
drag, startPoint x: 296, startPoint y: 320, endPoint x: 287, endPoint y: 284, distance: 37.3
click at [287, 284] on div "partial_information_create_only_zendesk ticket_is_not_complete exceptionsReport…" at bounding box center [532, 226] width 672 height 405
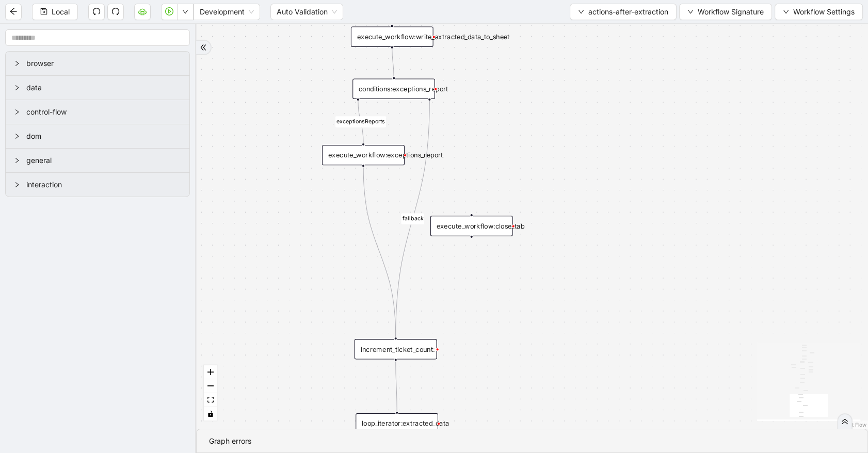
click at [495, 229] on div "execute_workflow:close_tab" at bounding box center [471, 226] width 83 height 20
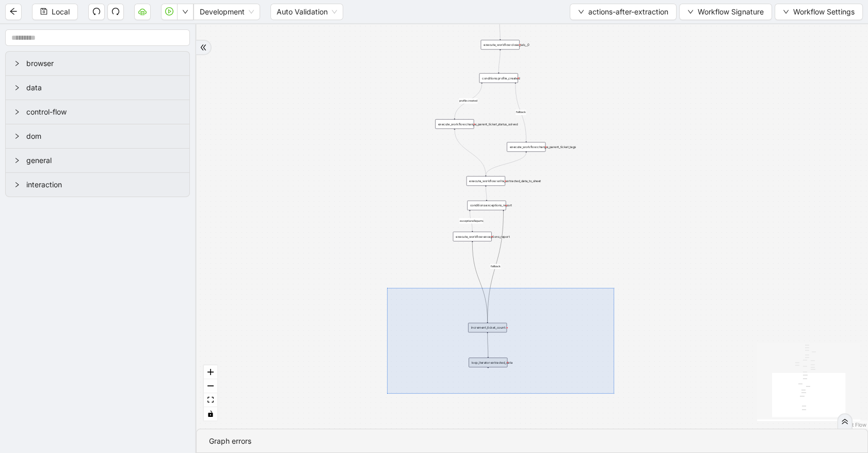
drag, startPoint x: 387, startPoint y: 288, endPoint x: 614, endPoint y: 394, distance: 250.5
click at [614, 394] on div "partial_information_create_only_zendesk ticket_is_not_complete exceptionsReport…" at bounding box center [532, 226] width 672 height 405
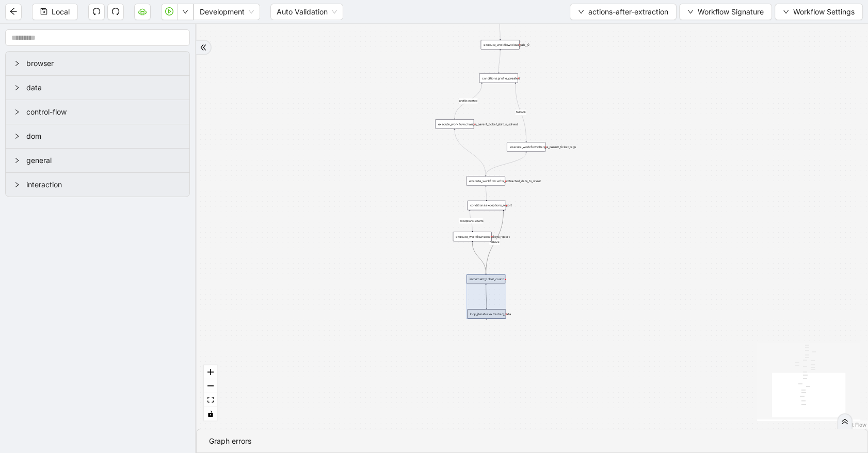
drag, startPoint x: 498, startPoint y: 339, endPoint x: 496, endPoint y: 290, distance: 48.5
click at [496, 290] on div at bounding box center [485, 297] width 39 height 44
click at [620, 306] on div "partial_information_create_only_zendesk ticket_is_not_complete exceptionsReport…" at bounding box center [532, 226] width 672 height 405
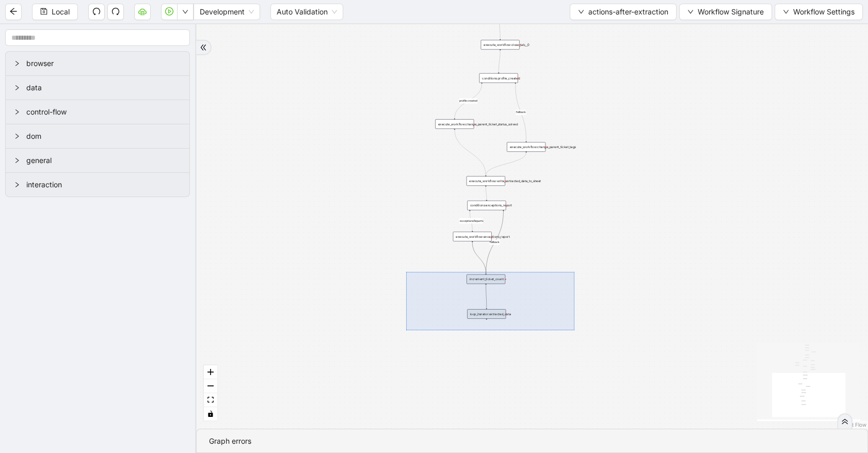
drag, startPoint x: 406, startPoint y: 272, endPoint x: 574, endPoint y: 330, distance: 178.0
click at [574, 330] on div "partial_information_create_only_zendesk ticket_is_not_complete exceptionsReport…" at bounding box center [532, 226] width 672 height 405
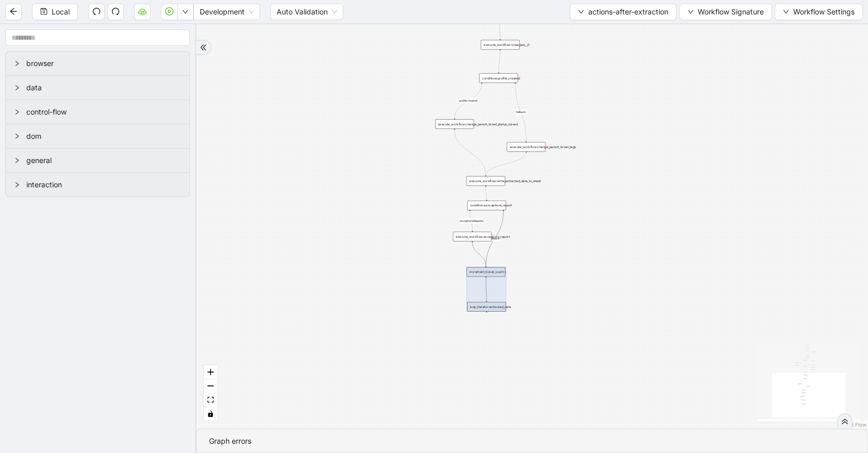
drag, startPoint x: 479, startPoint y: 296, endPoint x: 479, endPoint y: 289, distance: 7.2
click at [479, 289] on div at bounding box center [485, 289] width 39 height 44
click at [573, 253] on div "partial_information_create_only_zendesk ticket_is_not_complete exceptionsReport…" at bounding box center [532, 226] width 672 height 405
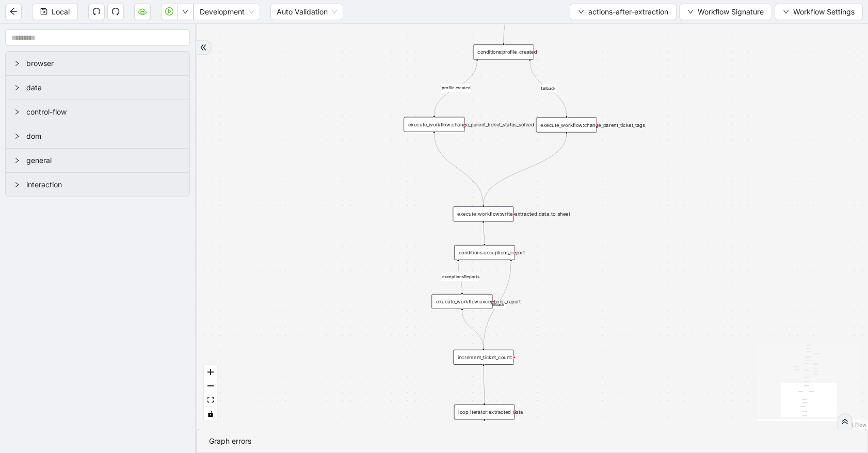
drag, startPoint x: 551, startPoint y: 160, endPoint x: 571, endPoint y: 124, distance: 40.6
click at [571, 124] on div "execute_workflow:change_parent_ticket_tags" at bounding box center [566, 124] width 61 height 15
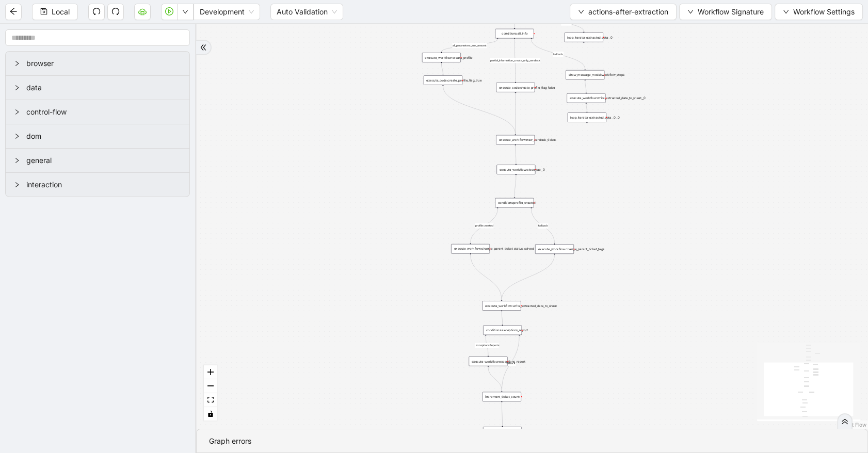
drag, startPoint x: 624, startPoint y: 70, endPoint x: 622, endPoint y: 176, distance: 106.3
click at [622, 176] on div "partial_information_create_only_zendesk ticket_is_not_complete exceptionsReport…" at bounding box center [532, 226] width 672 height 405
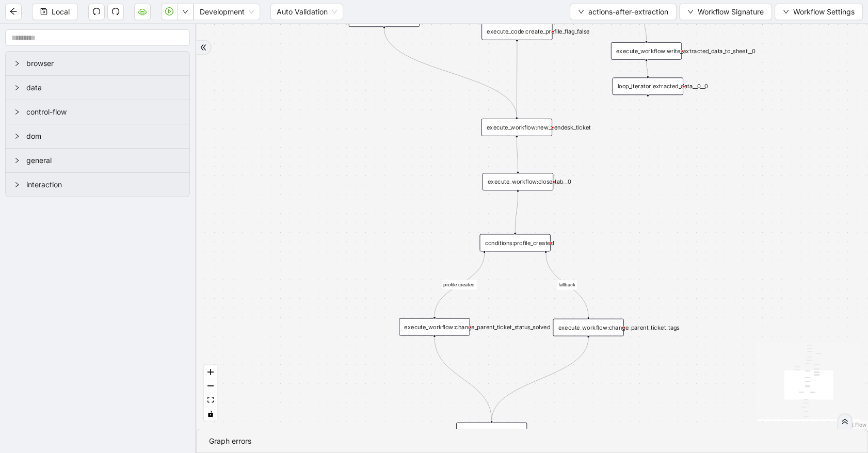
click at [537, 183] on div "execute_workflow:close_tab__0" at bounding box center [517, 182] width 71 height 18
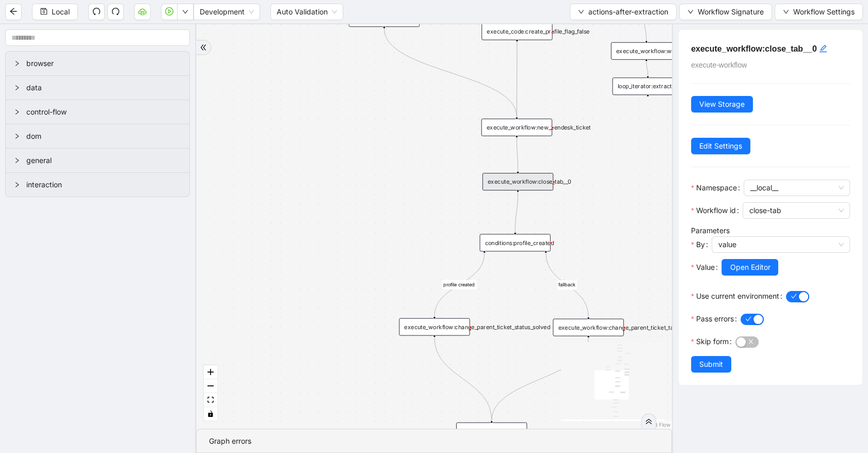
click at [622, 227] on div "partial_information_create_only_zendesk ticket_is_not_complete exceptionsReport…" at bounding box center [434, 226] width 476 height 405
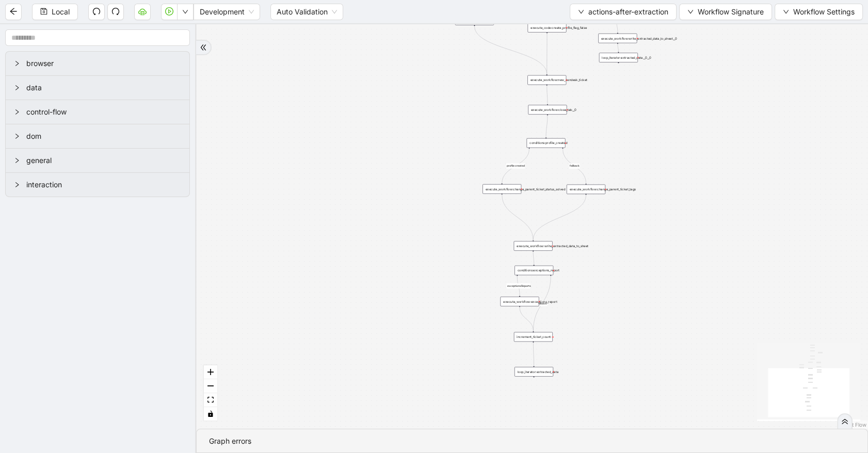
drag, startPoint x: 690, startPoint y: 217, endPoint x: 670, endPoint y: 126, distance: 93.0
click at [672, 116] on div "partial_information_create_only_zendesk ticket_is_not_complete exceptionsReport…" at bounding box center [532, 226] width 672 height 405
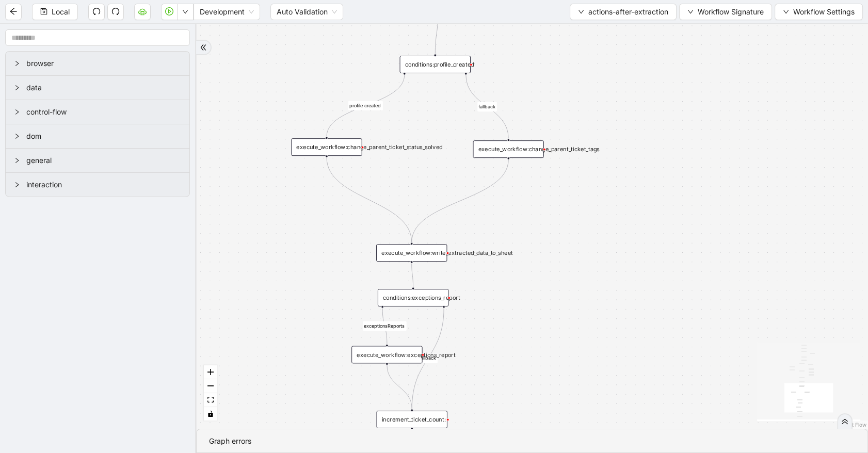
drag, startPoint x: 374, startPoint y: 152, endPoint x: 372, endPoint y: 147, distance: 5.6
click at [346, 150] on div "execute_workflow:change_parent_ticket_status_solved" at bounding box center [326, 147] width 71 height 18
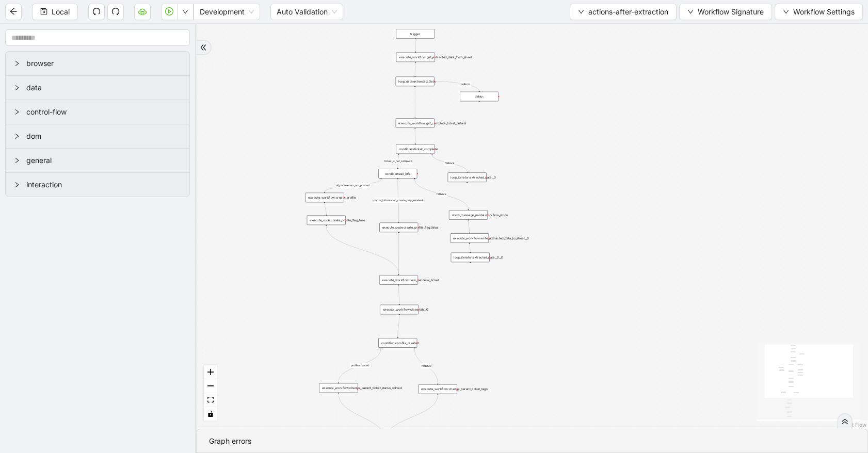
drag, startPoint x: 493, startPoint y: 66, endPoint x: 483, endPoint y: 304, distance: 238.6
click at [483, 304] on div "partial_information_create_only_zendesk ticket_is_not_complete exceptionsReport…" at bounding box center [532, 226] width 672 height 405
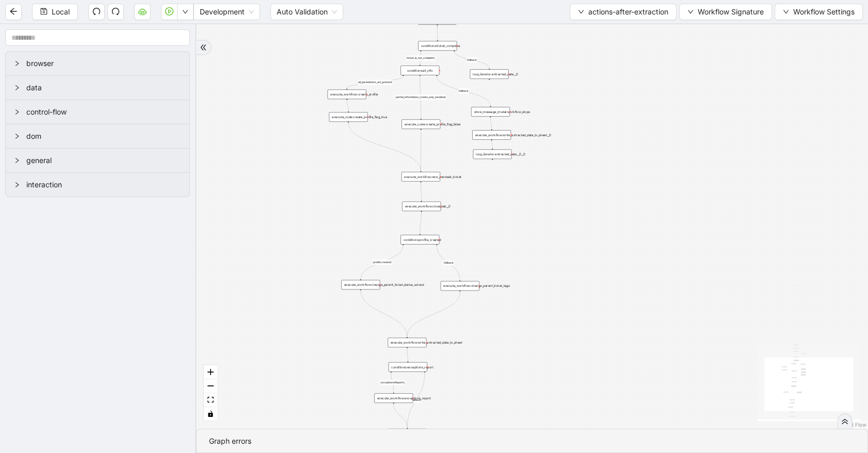
drag, startPoint x: 594, startPoint y: 89, endPoint x: 617, endPoint y: -14, distance: 105.6
click at [617, 0] on html "Local Development Auto Validation actions-after-extraction Workflow Signature W…" at bounding box center [434, 226] width 868 height 453
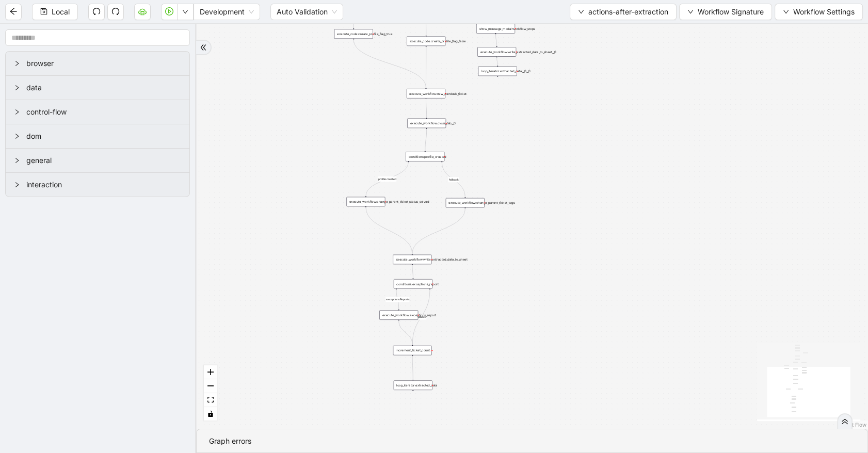
drag, startPoint x: 608, startPoint y: 212, endPoint x: 614, endPoint y: 128, distance: 84.3
click at [614, 128] on div "partial_information_create_only_zendesk ticket_is_not_complete exceptionsReport…" at bounding box center [532, 226] width 672 height 405
click at [464, 200] on div "execute_workflow:change_parent_ticket_tags" at bounding box center [465, 199] width 39 height 10
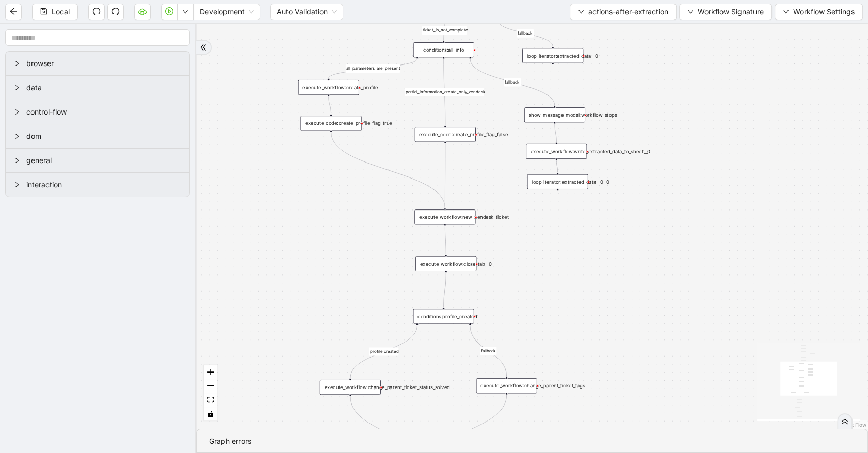
drag, startPoint x: 517, startPoint y: 77, endPoint x: 526, endPoint y: 262, distance: 184.9
click at [542, 290] on div "partial_information_create_only_zendesk ticket_is_not_complete exceptionsReport…" at bounding box center [532, 226] width 672 height 405
click at [570, 153] on div "execute_workflow:write_extracted_data_to_sheet__0" at bounding box center [556, 151] width 61 height 15
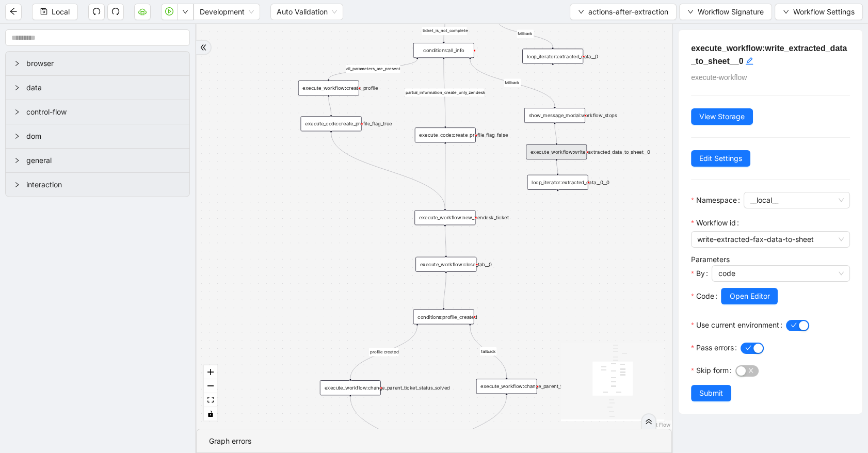
click at [571, 118] on div "show_message_modal:workflow_stops" at bounding box center [554, 115] width 61 height 15
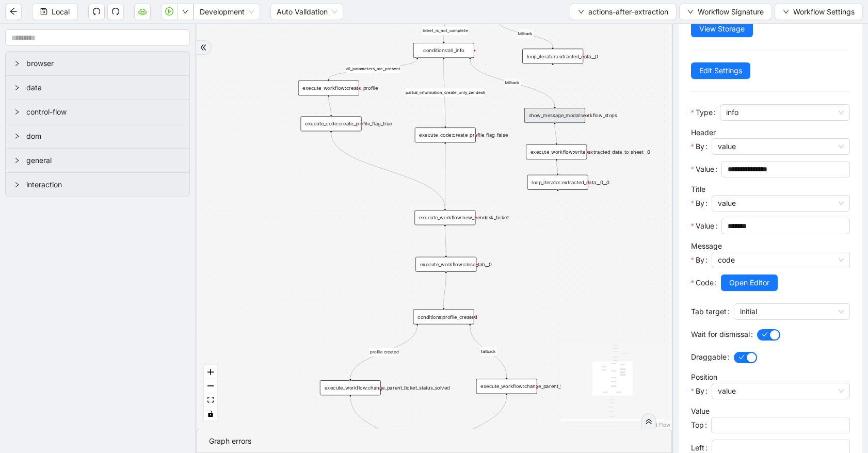
scroll to position [112, 0]
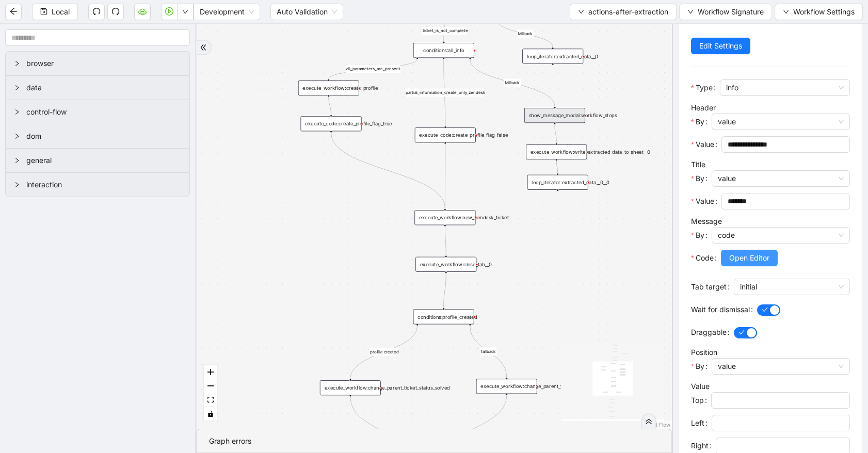
click at [746, 264] on button "Open Editor" at bounding box center [749, 258] width 57 height 17
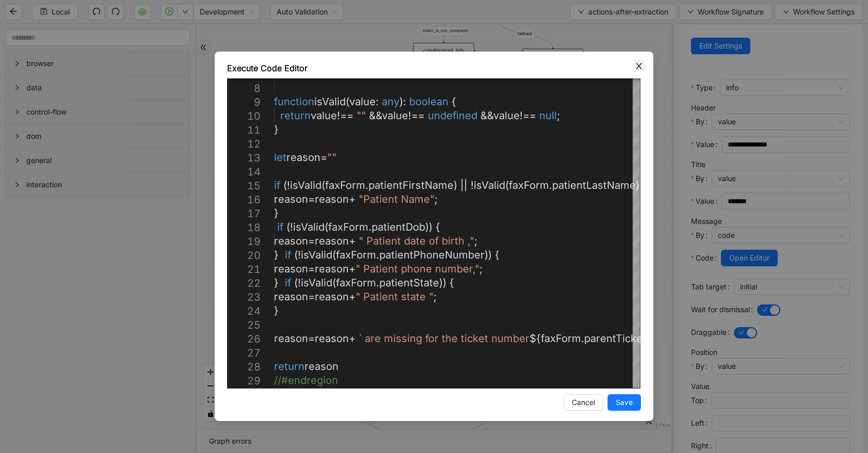
click at [637, 61] on span "Close" at bounding box center [638, 65] width 11 height 11
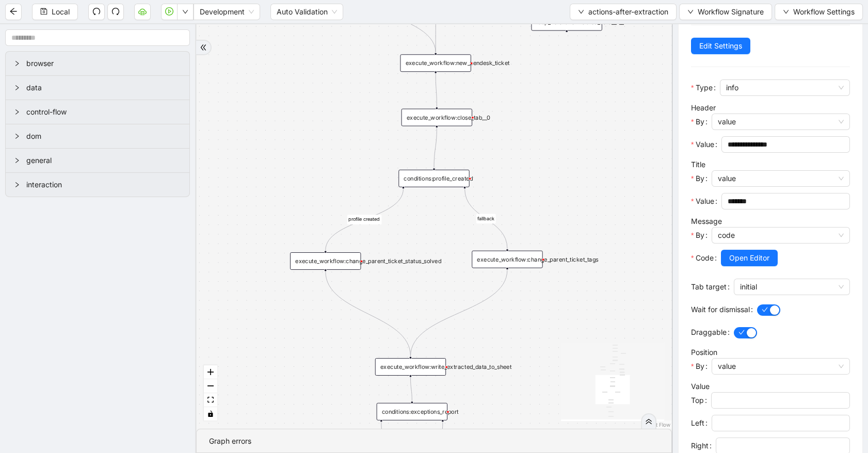
drag, startPoint x: 535, startPoint y: 266, endPoint x: 529, endPoint y: 123, distance: 143.6
click at [529, 123] on div "partial_information_create_only_zendesk ticket_is_not_complete exceptionsReport…" at bounding box center [434, 226] width 476 height 405
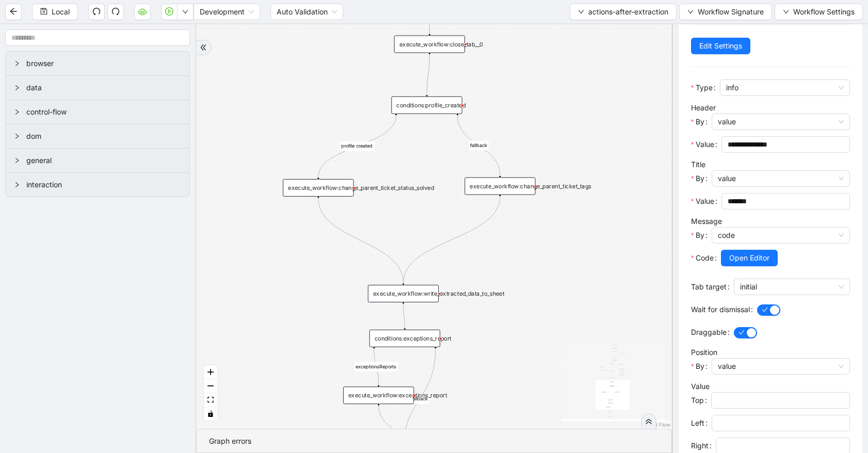
drag, startPoint x: 538, startPoint y: 182, endPoint x: 530, endPoint y: 108, distance: 73.6
click at [530, 108] on div "partial_information_create_only_zendesk ticket_is_not_complete exceptionsReport…" at bounding box center [434, 226] width 476 height 405
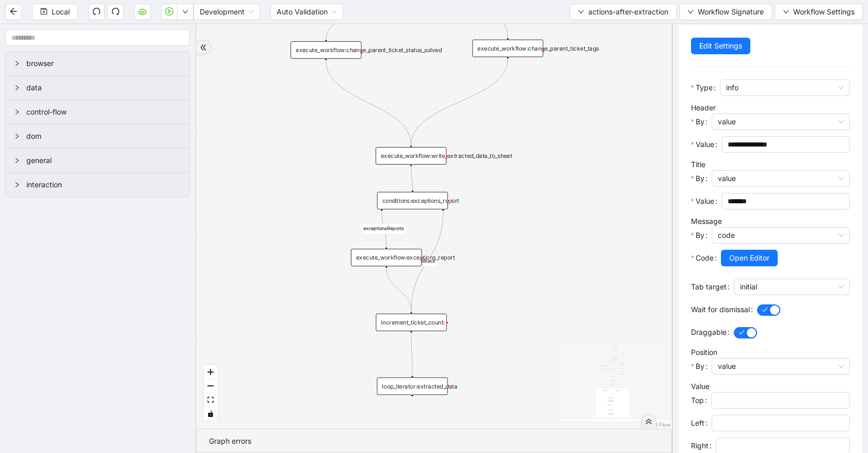
drag, startPoint x: 543, startPoint y: 293, endPoint x: 551, endPoint y: 155, distance: 138.0
click at [551, 155] on div "partial_information_create_only_zendesk ticket_is_not_complete exceptionsReport…" at bounding box center [434, 226] width 476 height 405
drag, startPoint x: 39, startPoint y: 14, endPoint x: 140, endPoint y: 179, distance: 193.2
click at [40, 14] on button "Local" at bounding box center [55, 12] width 46 height 17
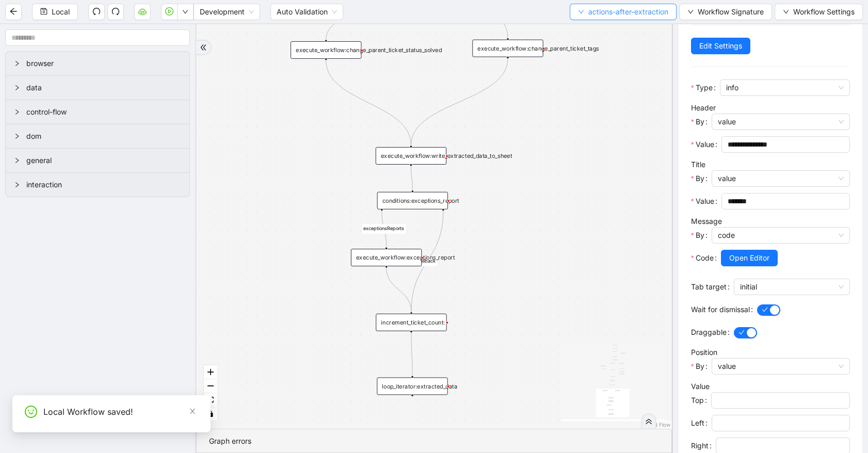
click at [599, 15] on span "actions-after-extraction" at bounding box center [628, 11] width 80 height 11
click at [604, 24] on li "Select" at bounding box center [620, 31] width 103 height 17
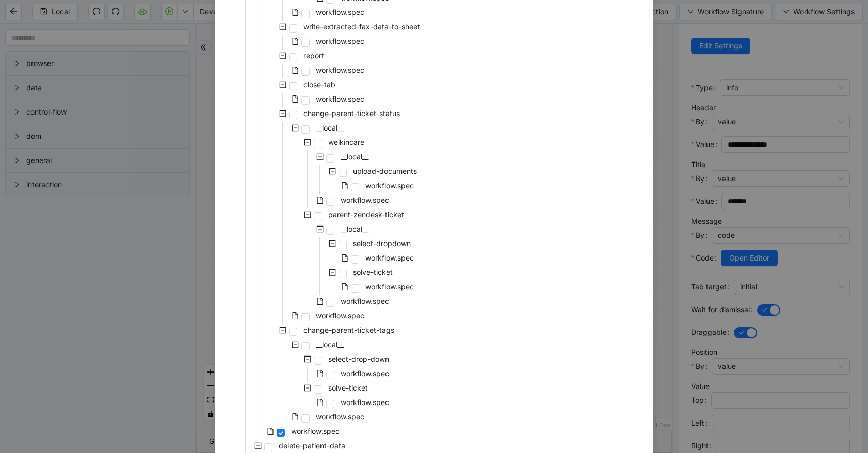
scroll to position [1852, 0]
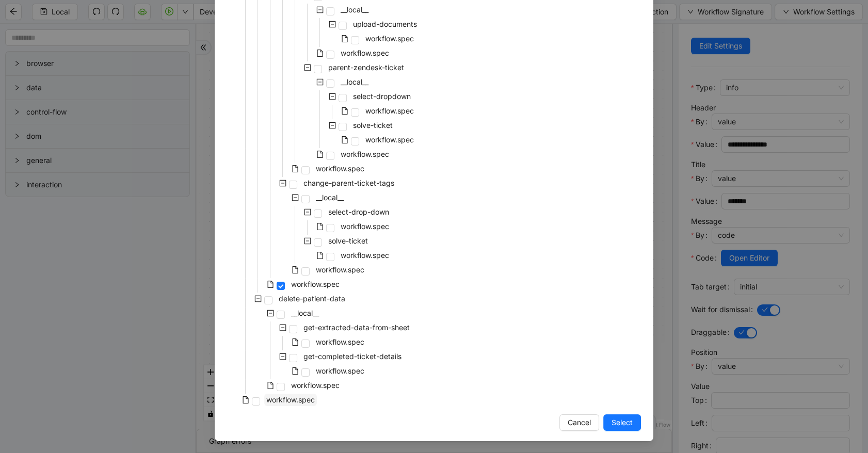
click at [306, 400] on span "workflow.spec" at bounding box center [290, 399] width 49 height 9
click at [622, 424] on span "Select" at bounding box center [621, 422] width 21 height 11
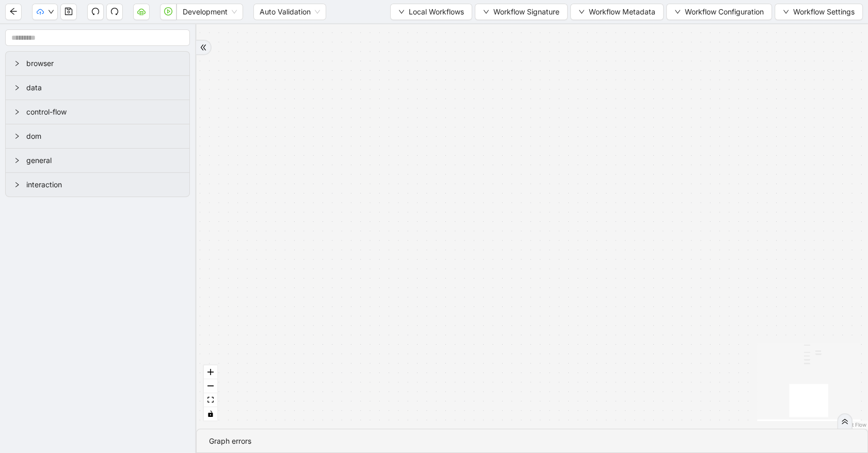
scroll to position [0, 0]
click at [217, 400] on button "fit view" at bounding box center [210, 400] width 13 height 14
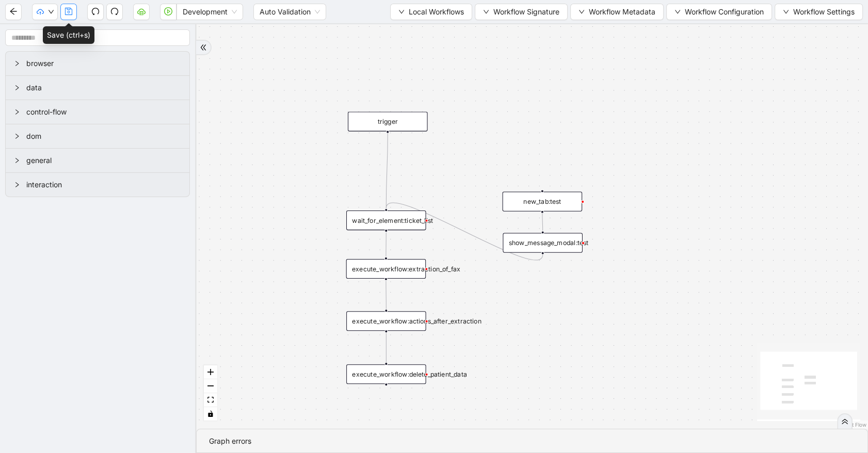
click at [73, 9] on button "button" at bounding box center [68, 12] width 17 height 17
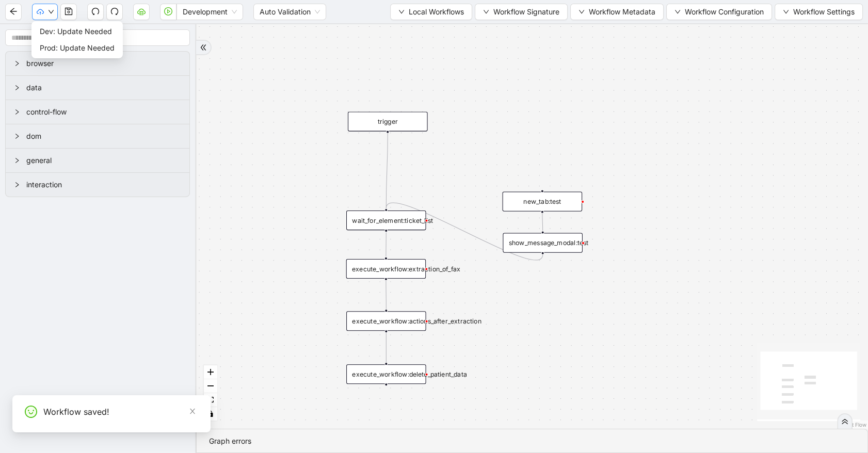
click at [49, 14] on icon "down" at bounding box center [51, 12] width 6 height 6
click at [53, 27] on span "Dev: Update Needed" at bounding box center [77, 31] width 75 height 11
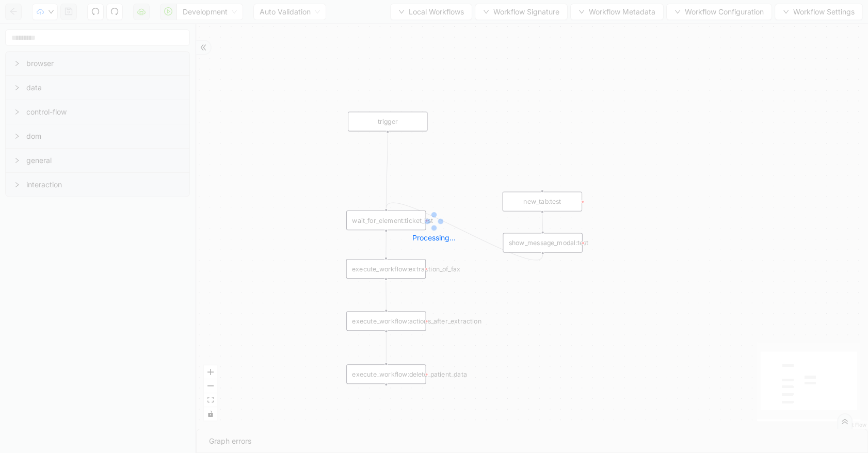
click at [530, 106] on div "Development Auto Validation Local Workflows Workflow Signature Workflow Metadat…" at bounding box center [434, 226] width 868 height 453
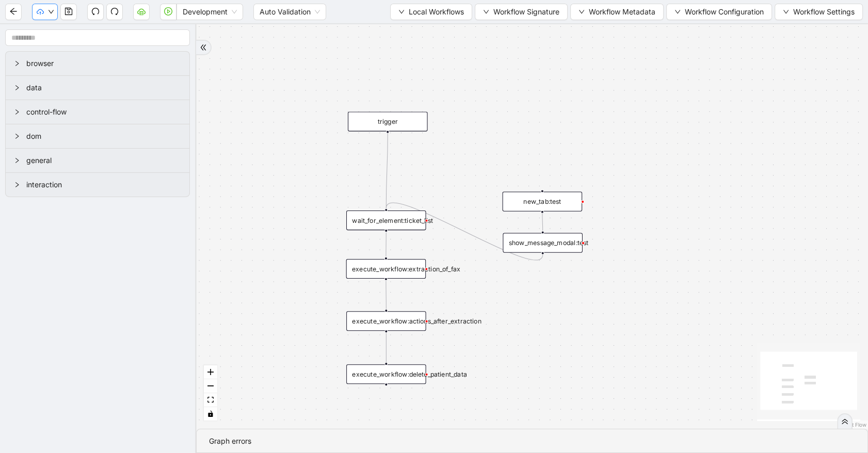
click at [50, 7] on button "button" at bounding box center [45, 12] width 26 height 17
click at [62, 43] on span "Prod: Update Needed" at bounding box center [77, 47] width 75 height 11
click at [51, 11] on icon "down" at bounding box center [51, 12] width 6 height 6
click at [233, 62] on div "trigger wait_for_element:ticket_list execute_workflow:extraction_of_fax execute…" at bounding box center [532, 226] width 672 height 405
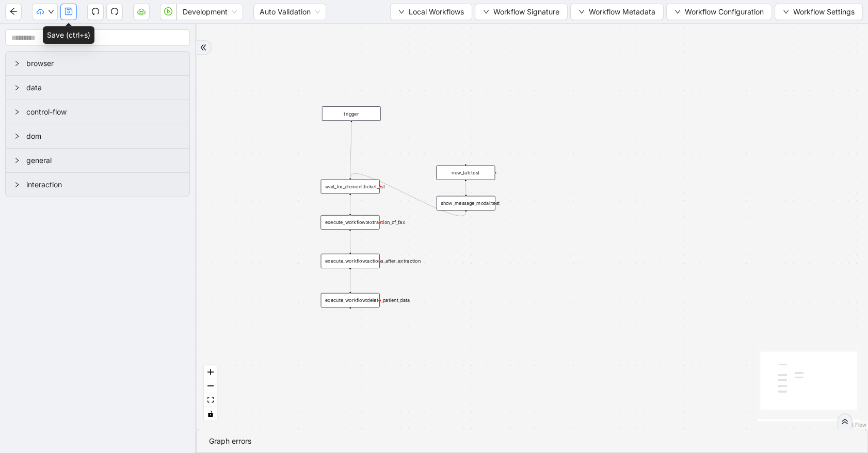
click at [63, 14] on button "button" at bounding box center [68, 12] width 17 height 17
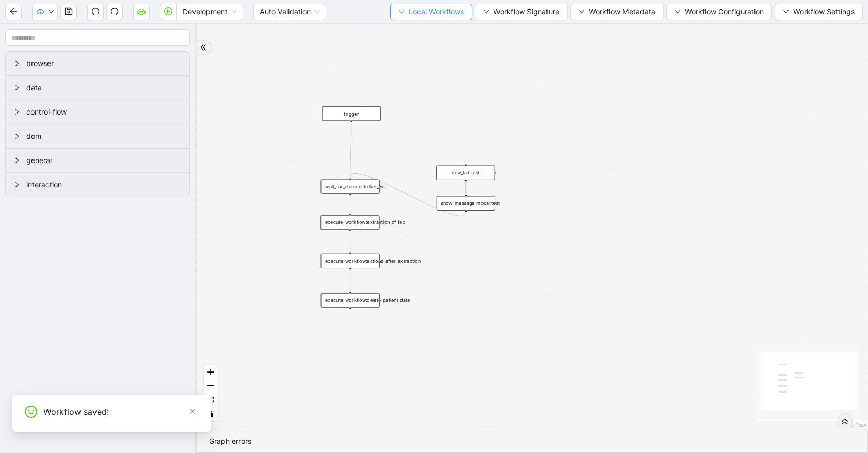
click at [391, 8] on button "Local Workflows" at bounding box center [431, 12] width 82 height 17
click at [401, 27] on span "Select" at bounding box center [426, 31] width 67 height 11
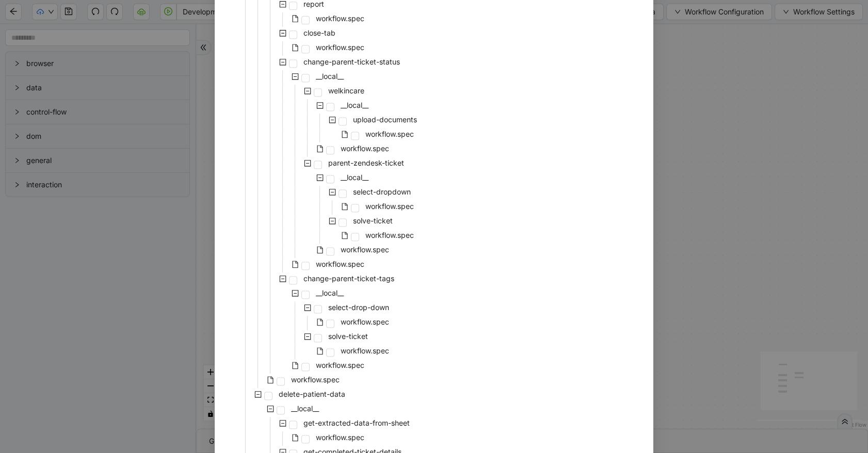
scroll to position [1852, 0]
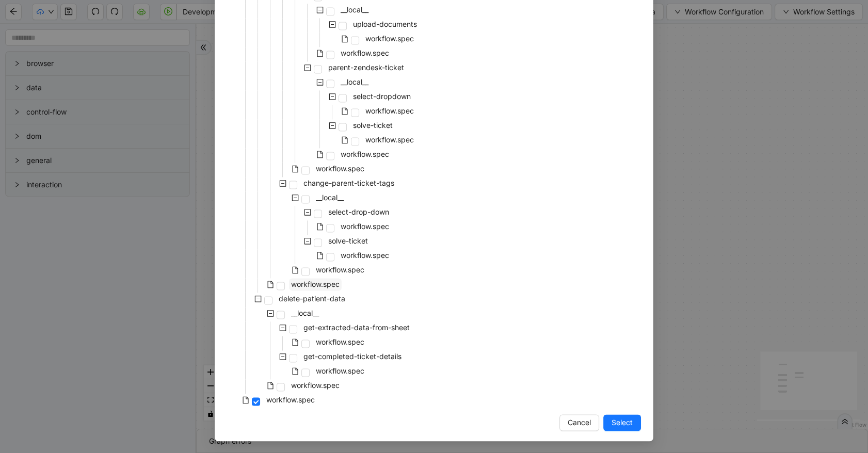
click at [317, 288] on span "workflow.spec" at bounding box center [315, 284] width 49 height 9
click at [351, 269] on span "workflow.spec" at bounding box center [340, 269] width 49 height 9
click at [615, 420] on span "Select" at bounding box center [621, 422] width 21 height 11
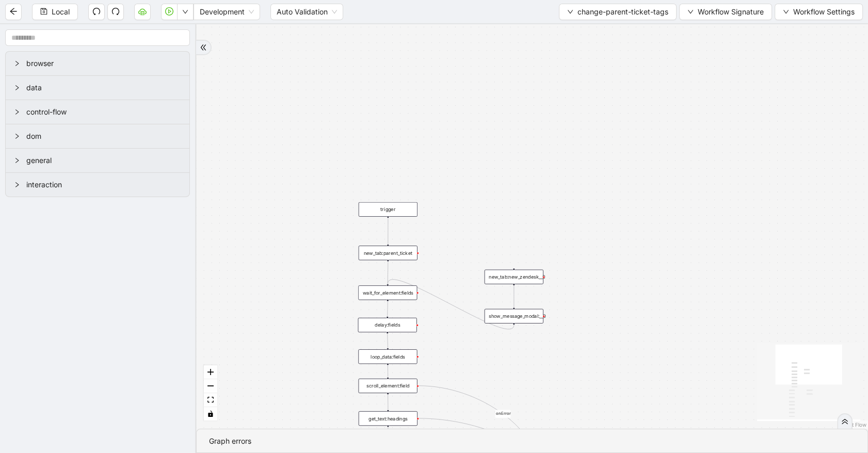
drag, startPoint x: 508, startPoint y: 199, endPoint x: 494, endPoint y: 30, distance: 169.9
click at [488, 3] on section "Local Development Auto Validation change-parent-ticket-tags Workflow Signature …" at bounding box center [434, 226] width 868 height 453
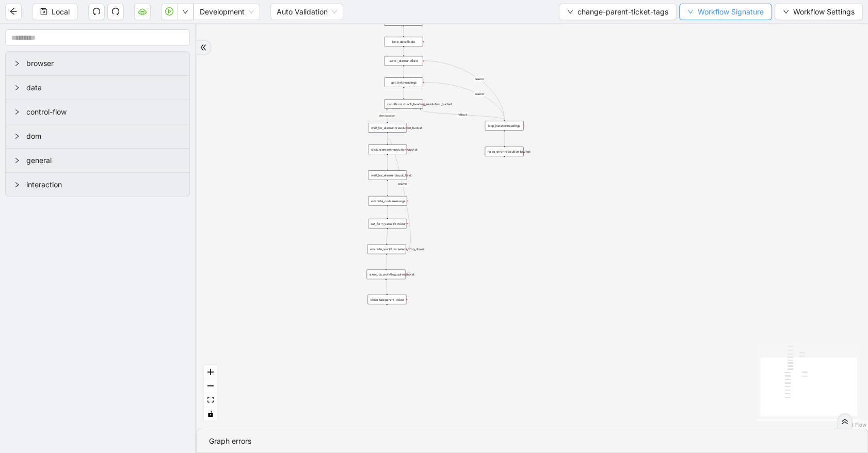
drag, startPoint x: 677, startPoint y: 301, endPoint x: 681, endPoint y: 5, distance: 296.2
click at [676, 0] on html "Local Development Auto Validation change-parent-ticket-tags Workflow Signature …" at bounding box center [434, 226] width 868 height 453
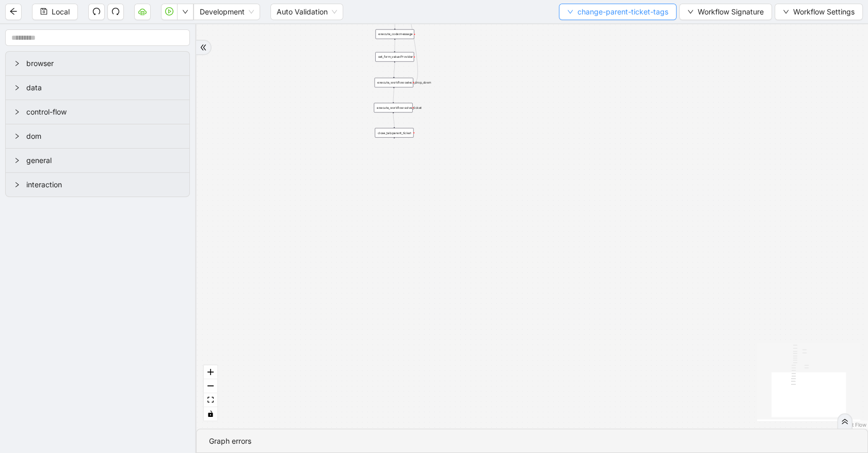
click at [640, 13] on span "change-parent-ticket-tags" at bounding box center [622, 11] width 91 height 11
click at [640, 31] on span "Select" at bounding box center [616, 31] width 101 height 11
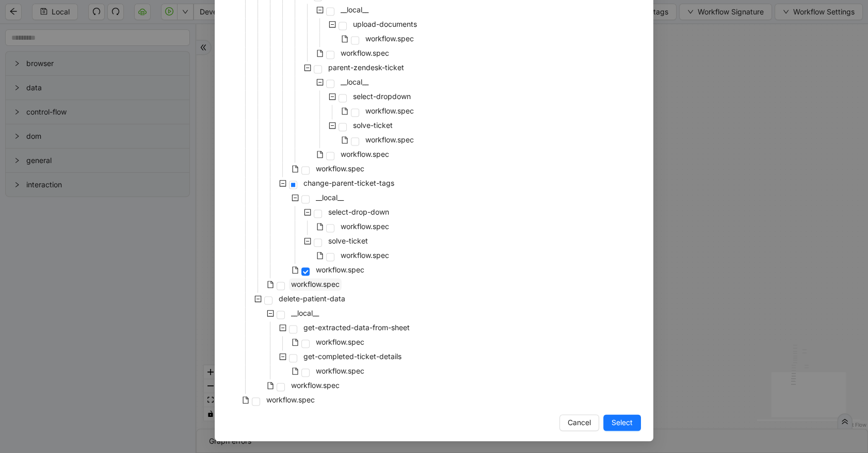
click at [329, 285] on span "workflow.spec" at bounding box center [315, 284] width 49 height 9
click at [616, 427] on span "Select" at bounding box center [621, 422] width 21 height 11
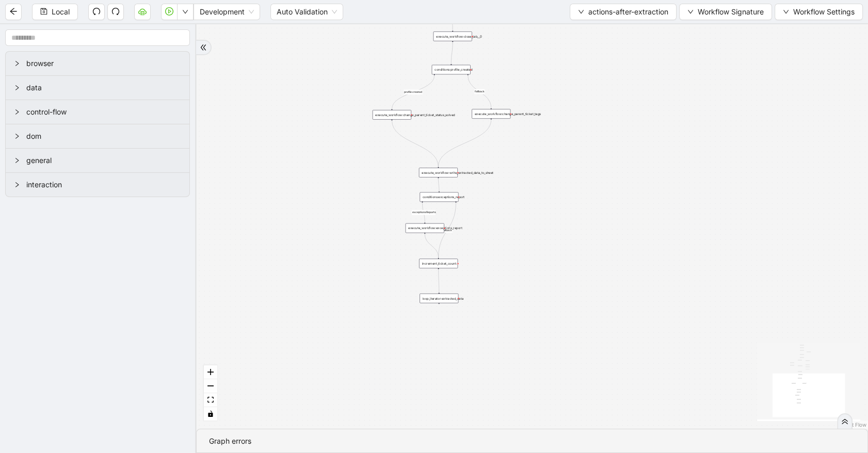
drag, startPoint x: 355, startPoint y: 278, endPoint x: 415, endPoint y: 439, distance: 171.3
click at [414, 442] on section "partial_information_create_only_zendesk ticket_is_not_complete exceptionsReport…" at bounding box center [532, 238] width 672 height 429
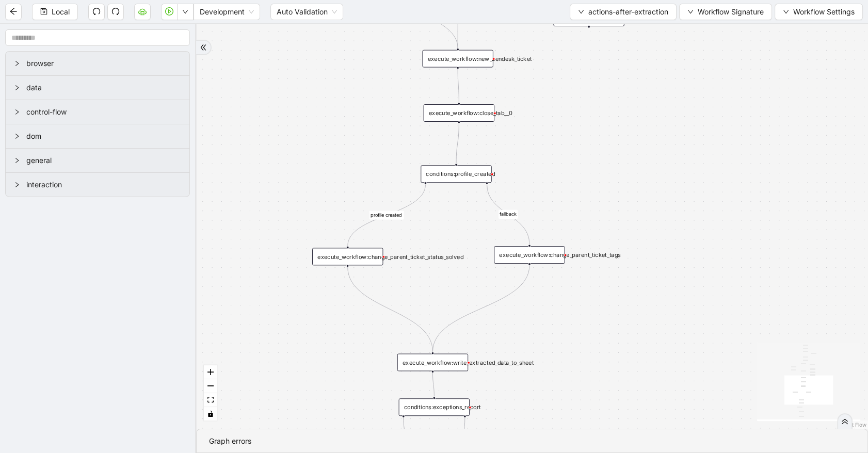
drag, startPoint x: 523, startPoint y: 208, endPoint x: 524, endPoint y: 453, distance: 244.1
click at [524, 453] on section "partial_information_create_only_zendesk ticket_is_not_complete exceptionsReport…" at bounding box center [532, 238] width 672 height 429
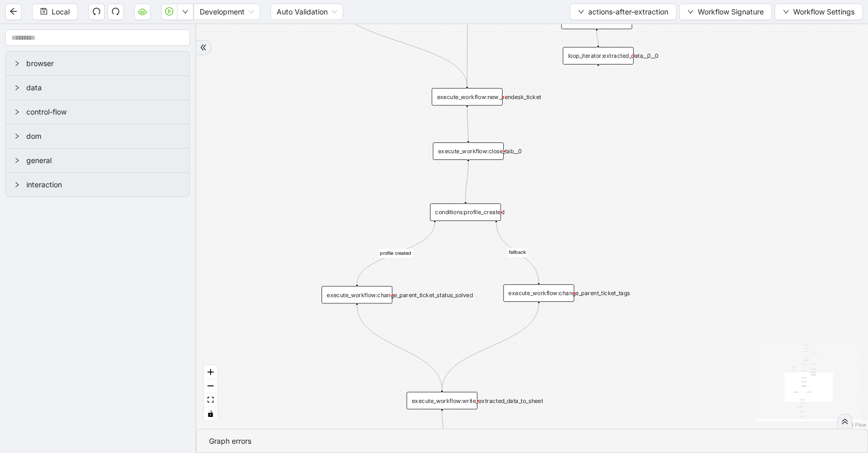
drag, startPoint x: 528, startPoint y: 158, endPoint x: 531, endPoint y: 181, distance: 22.5
click at [531, 181] on div "partial_information_create_only_zendesk ticket_is_not_complete exceptionsReport…" at bounding box center [532, 226] width 672 height 405
click at [496, 151] on div "execute_workflow:close_tab__0" at bounding box center [468, 151] width 71 height 18
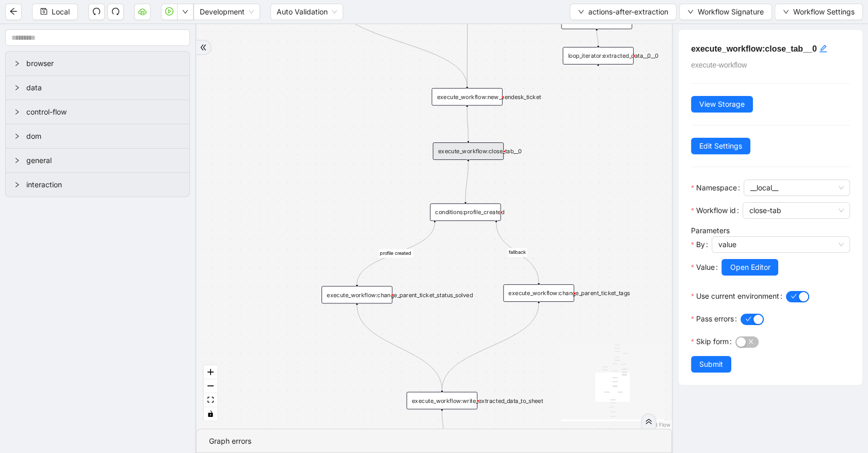
click at [575, 20] on div "Local Development Auto Validation actions-after-extraction Workflow Signature W…" at bounding box center [434, 11] width 868 height 23
click at [579, 16] on button "actions-after-extraction" at bounding box center [623, 12] width 107 height 17
click at [584, 34] on span "Select" at bounding box center [620, 31] width 91 height 11
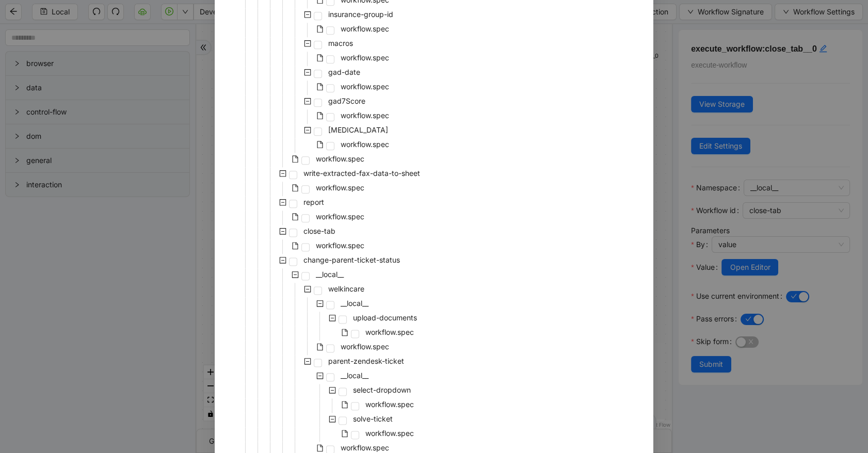
scroll to position [1632, 0]
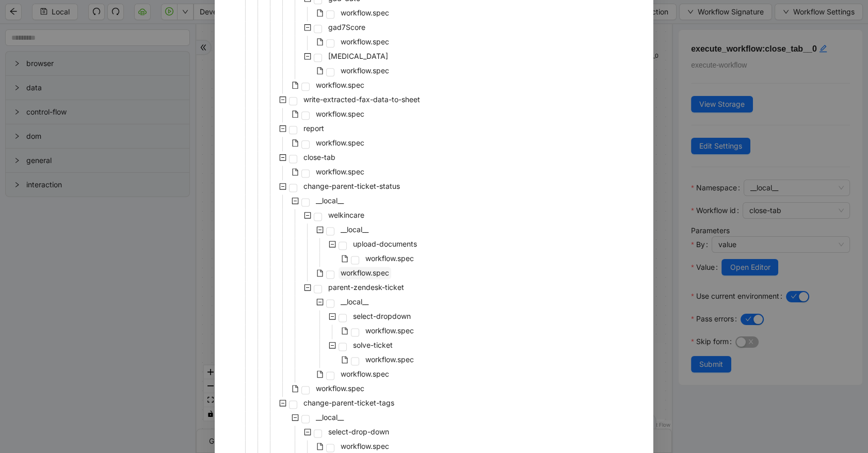
click at [364, 271] on span "workflow.spec" at bounding box center [365, 272] width 49 height 9
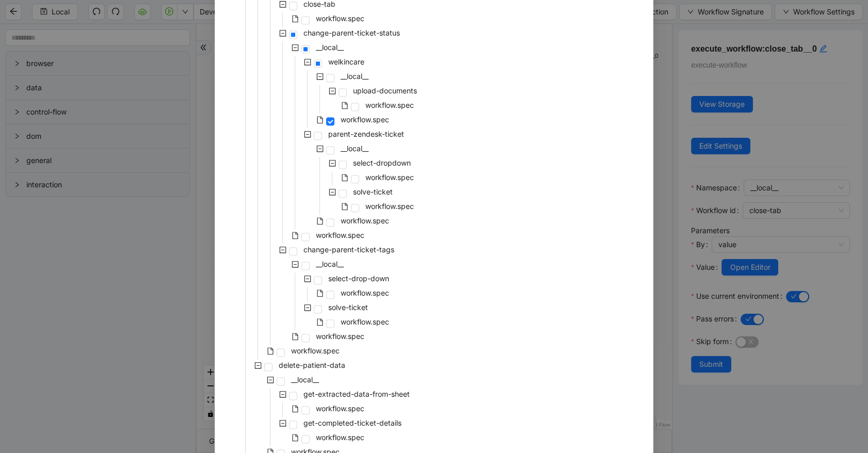
scroll to position [1852, 0]
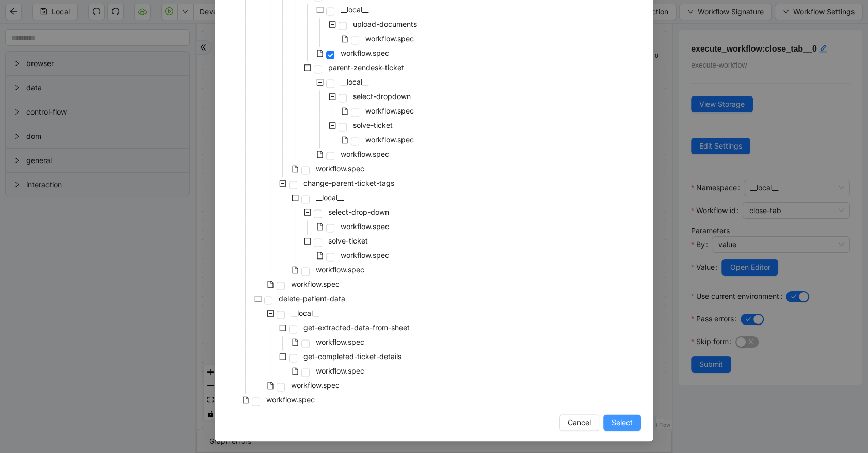
click at [607, 419] on button "Select" at bounding box center [622, 422] width 38 height 17
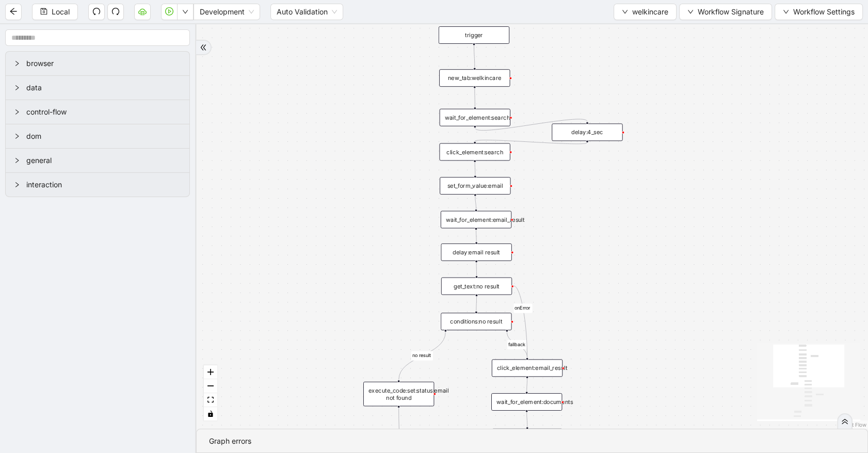
drag, startPoint x: 591, startPoint y: 286, endPoint x: 575, endPoint y: 176, distance: 111.0
click at [574, 182] on div "fallback no result onError trigger new_tab:welkincare wait_for_element:search c…" at bounding box center [532, 226] width 672 height 405
click at [622, 18] on button "welkincare" at bounding box center [645, 12] width 63 height 17
click at [628, 27] on span "Select" at bounding box center [642, 31] width 47 height 11
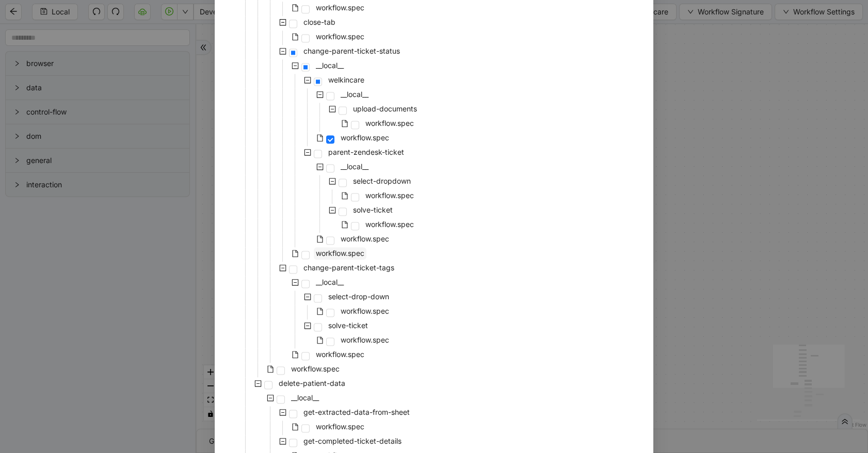
scroll to position [1739, 0]
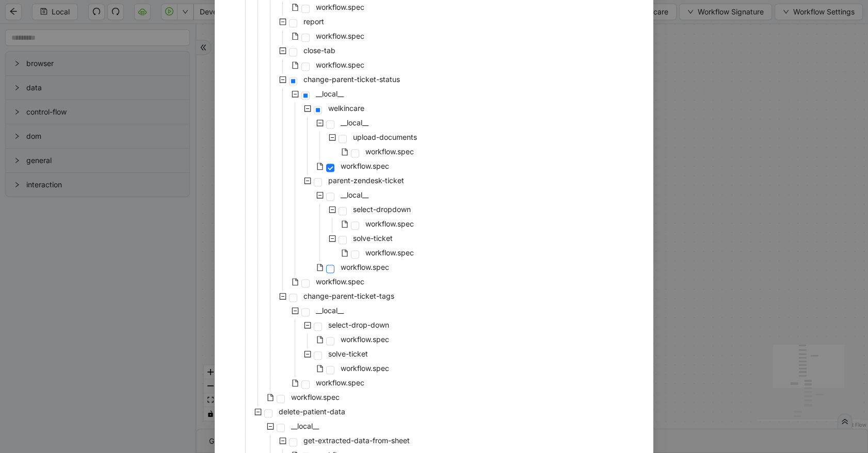
click at [328, 268] on span at bounding box center [330, 269] width 8 height 8
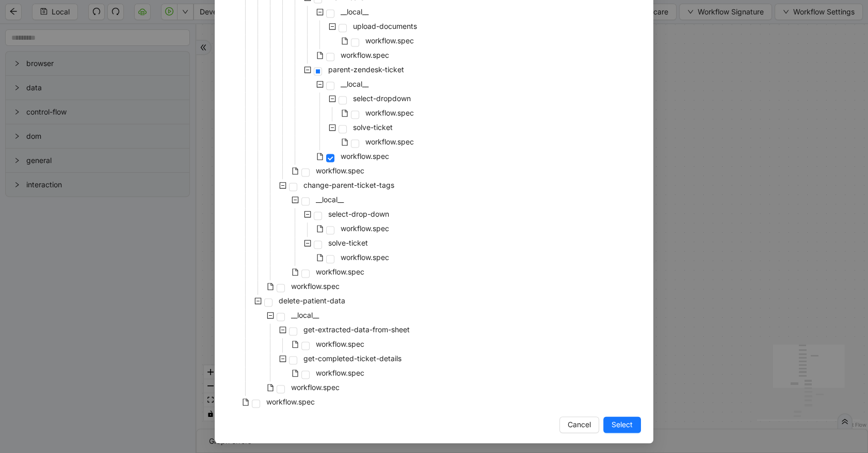
scroll to position [1852, 0]
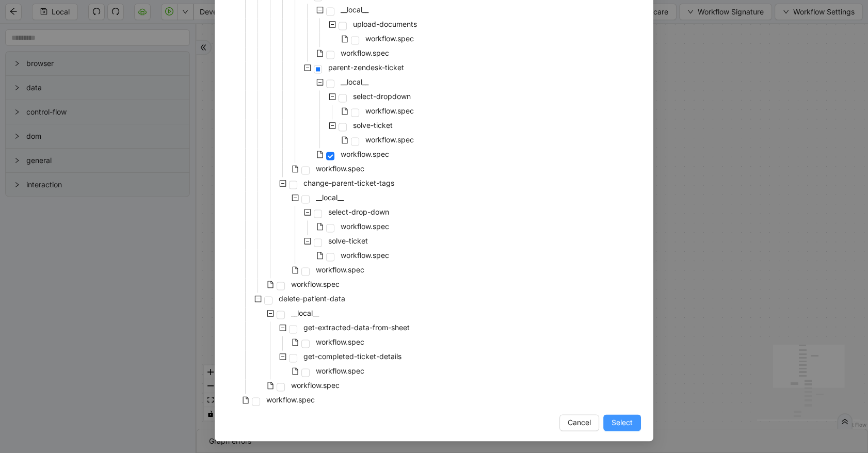
click at [615, 423] on span "Select" at bounding box center [621, 422] width 21 height 11
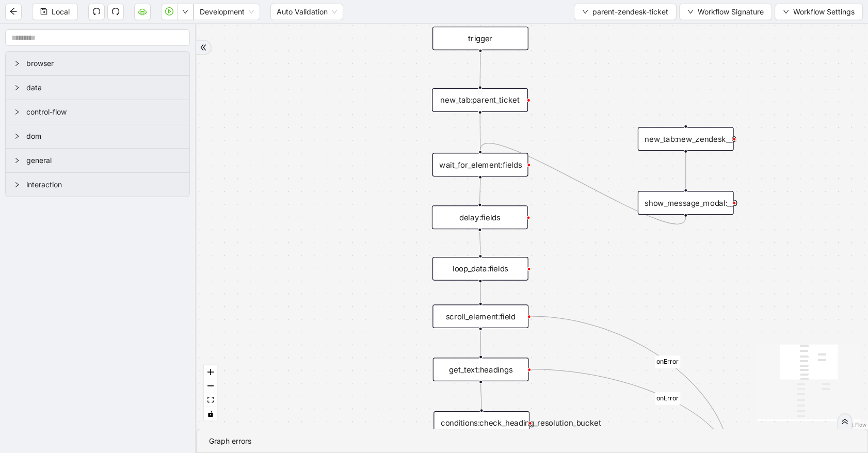
click at [498, 101] on div "new_tab:parent_ticket" at bounding box center [480, 100] width 96 height 24
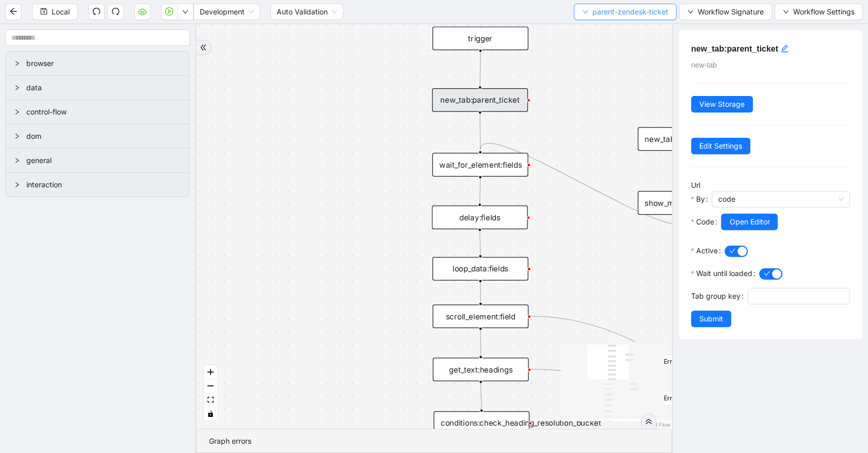
click at [585, 14] on icon "down" at bounding box center [585, 12] width 6 height 6
click at [593, 30] on span "Select" at bounding box center [623, 31] width 86 height 11
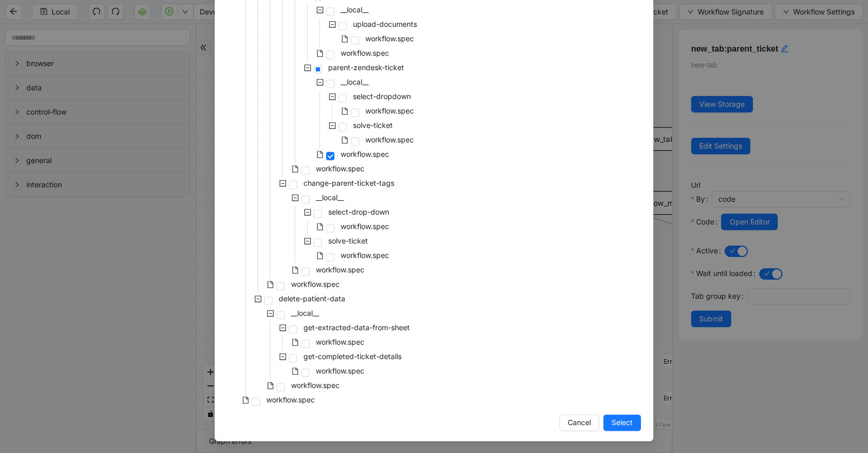
click at [300, 407] on div "workflow.spec" at bounding box center [272, 401] width 90 height 14
click at [301, 406] on span "workflow.spec" at bounding box center [290, 400] width 53 height 12
click at [614, 425] on span "Select" at bounding box center [621, 422] width 21 height 11
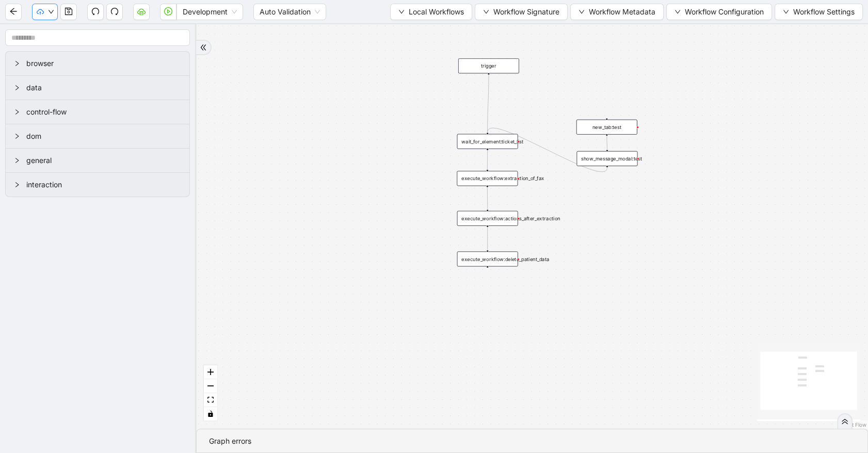
click at [53, 13] on icon "down" at bounding box center [51, 12] width 6 height 6
click at [57, 29] on span "Dev: Update Needed" at bounding box center [77, 31] width 75 height 11
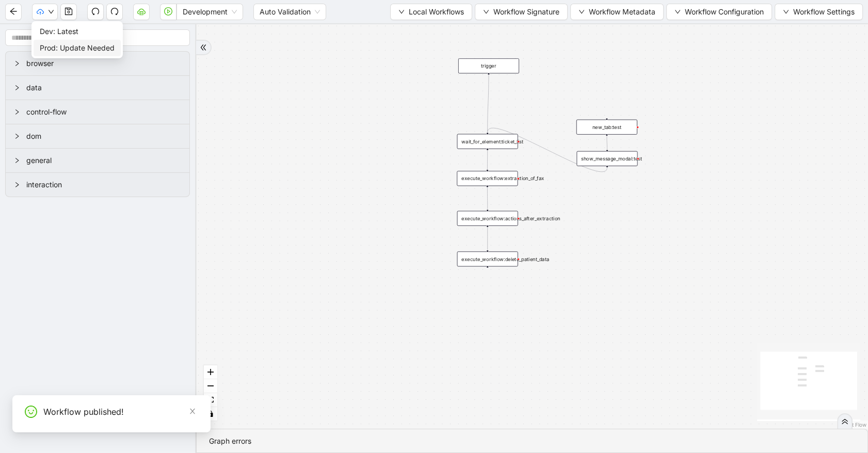
click at [60, 45] on span "Prod: Update Needed" at bounding box center [77, 47] width 75 height 11
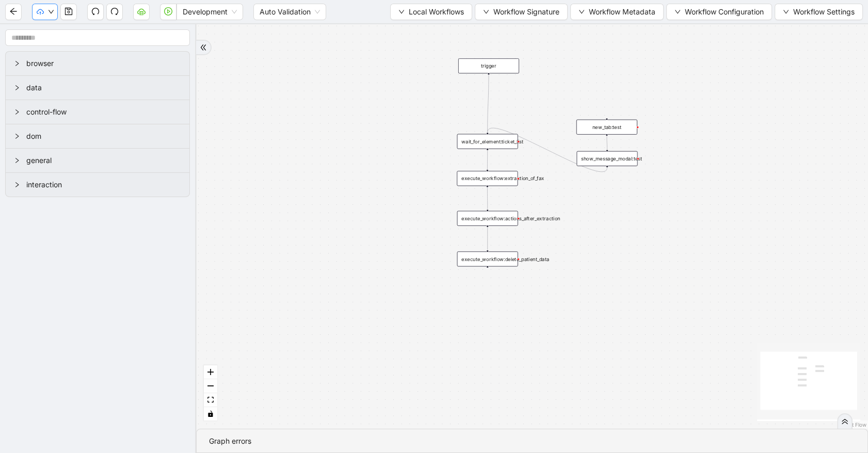
click at [50, 10] on icon "down" at bounding box center [51, 12] width 6 height 6
click at [309, 122] on div "trigger wait_for_element:ticket_list execute_workflow:extraction_of_fax execute…" at bounding box center [532, 226] width 672 height 405
click at [45, 10] on button "button" at bounding box center [45, 12] width 26 height 17
click at [377, 127] on div "trigger wait_for_element:ticket_list execute_workflow:extraction_of_fax execute…" at bounding box center [532, 226] width 672 height 405
click at [43, 12] on icon "cloud-upload" at bounding box center [40, 11] width 7 height 5
